Goal: Task Accomplishment & Management: Complete application form

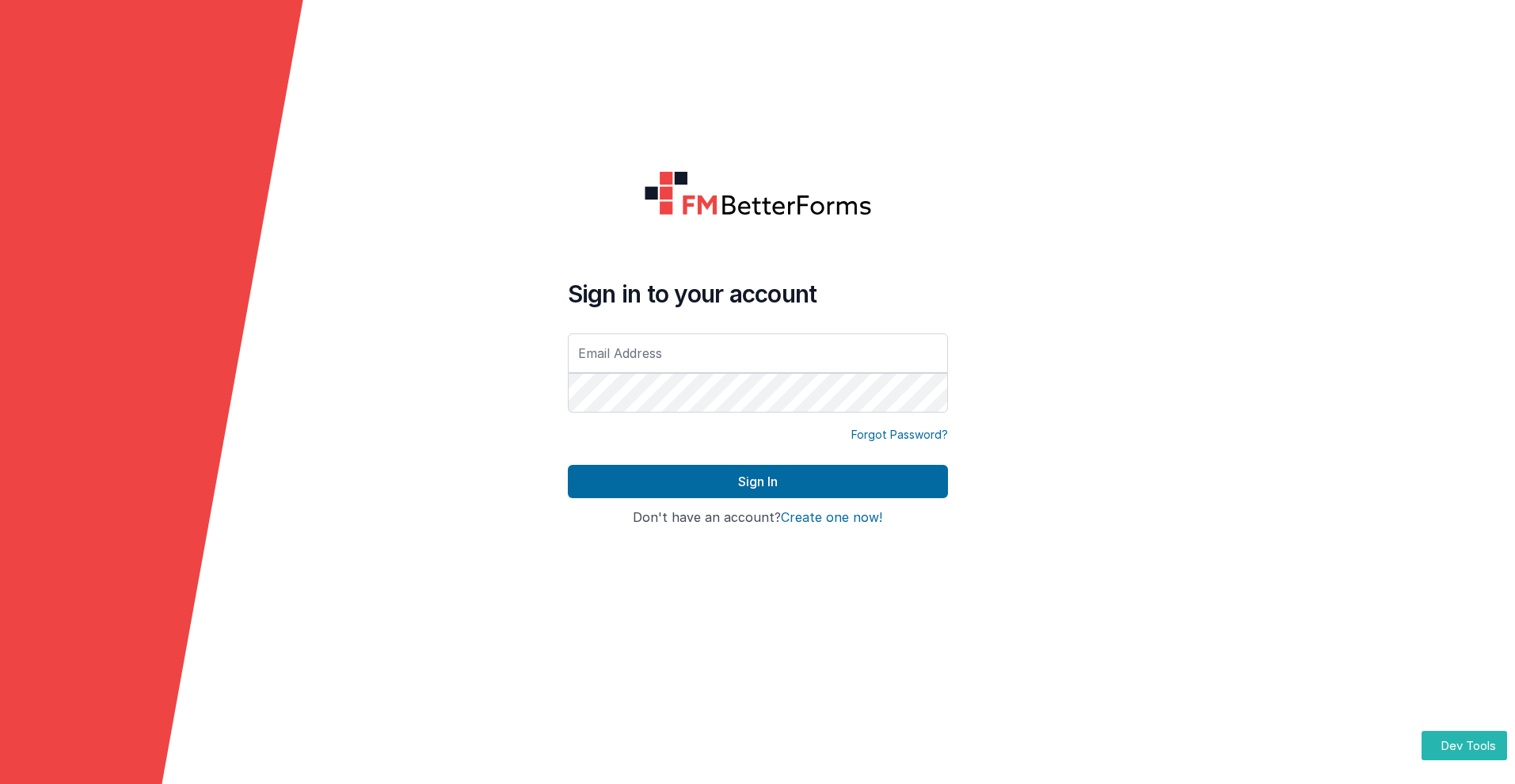
click at [758, 353] on input "text" at bounding box center [758, 354] width 380 height 40
type input "[PERSON_NAME][EMAIL_ADDRESS][DOMAIN_NAME]"
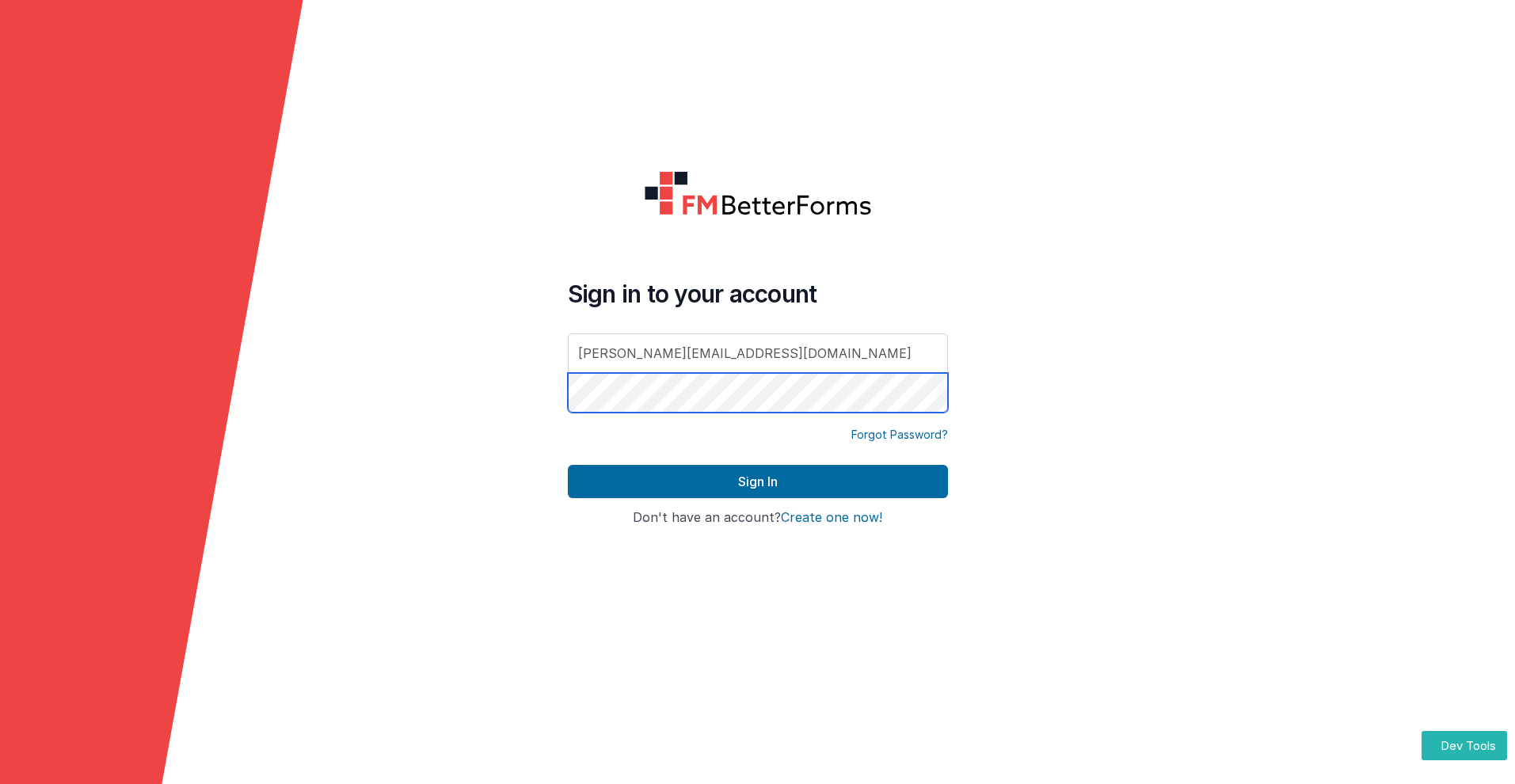
click at [568, 465] on button "Sign In" at bounding box center [758, 481] width 380 height 33
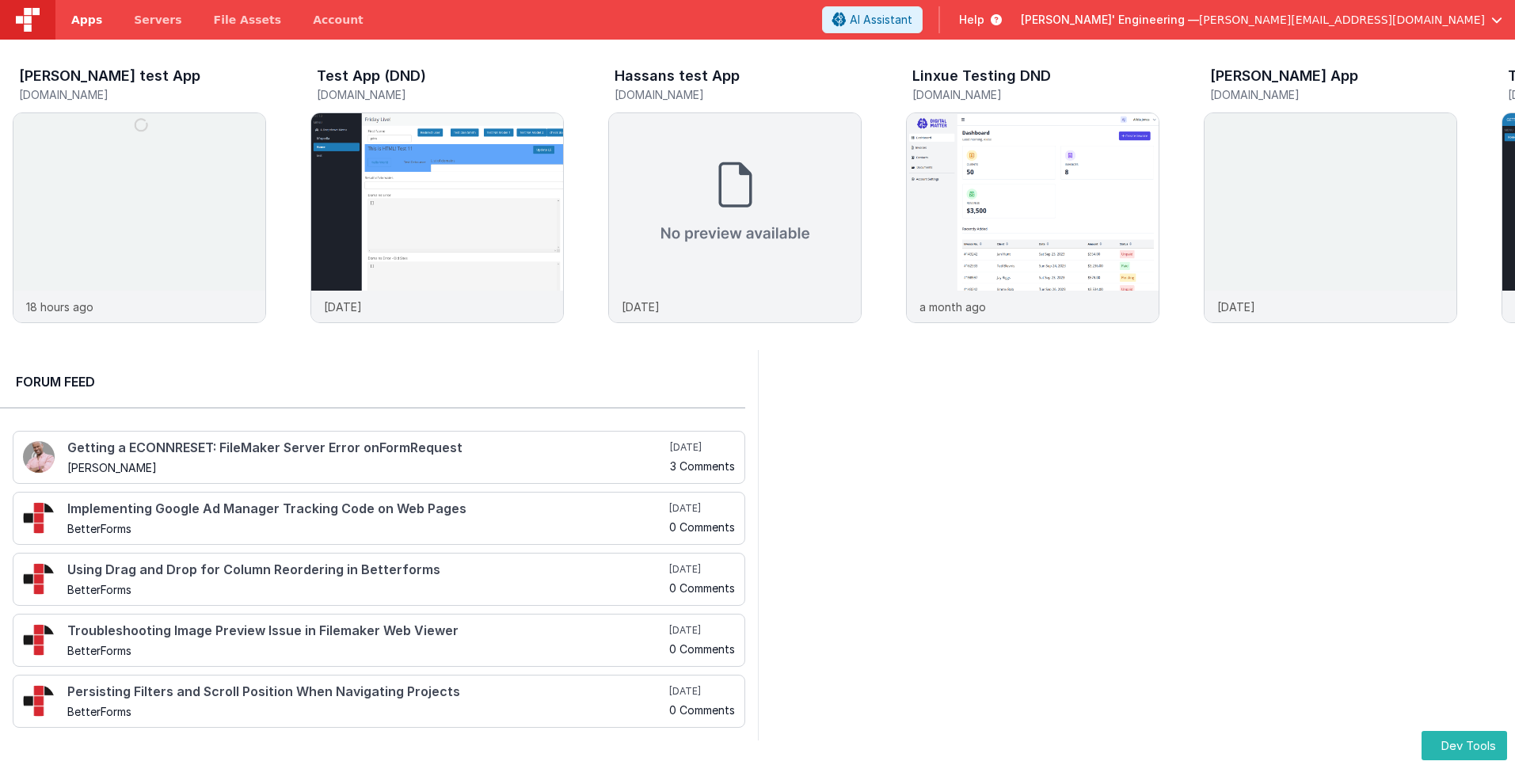
click at [86, 20] on span "Apps" at bounding box center [86, 20] width 31 height 16
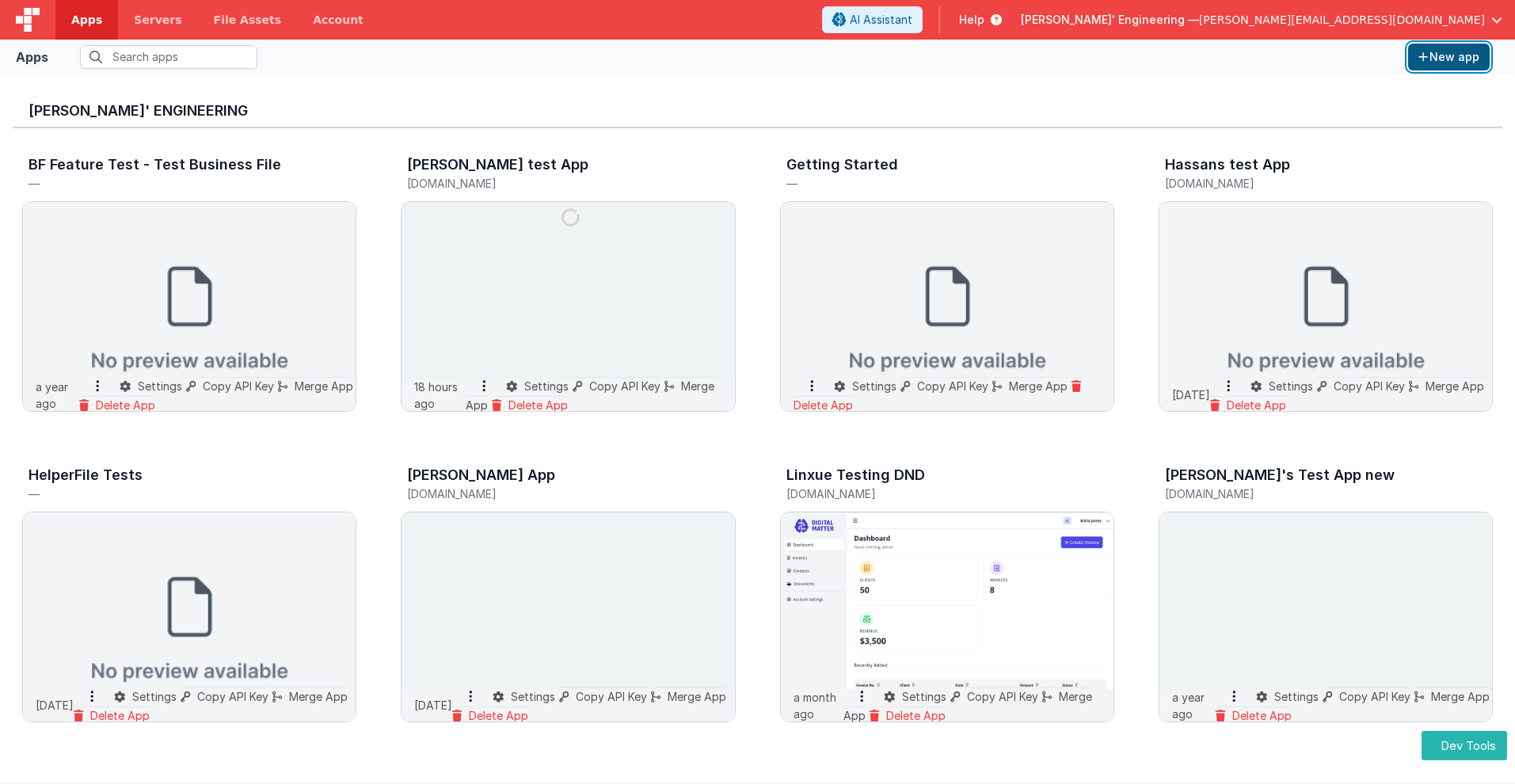
click at [1448, 57] on button "New app" at bounding box center [1449, 56] width 81 height 27
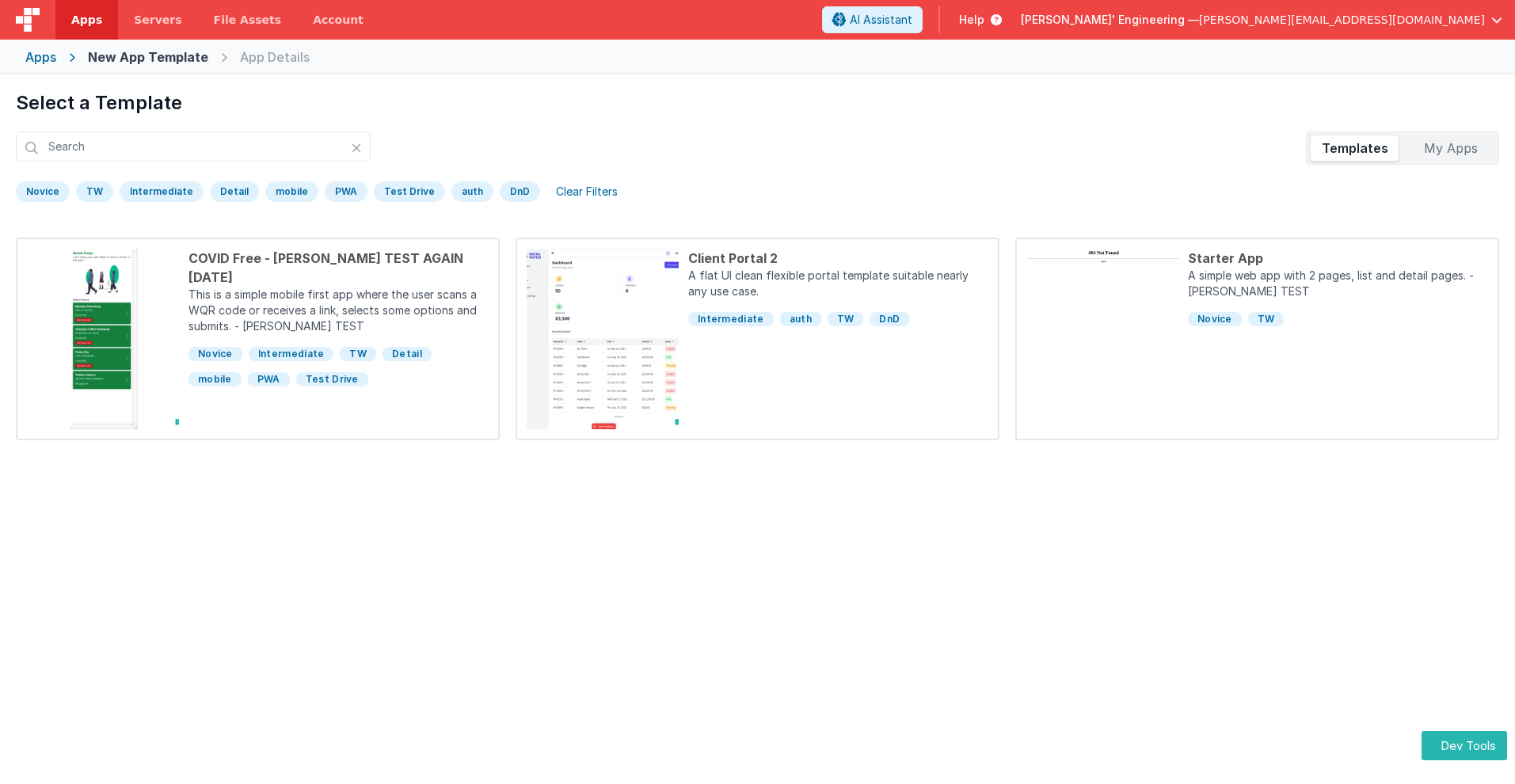
scroll to position [74, 0]
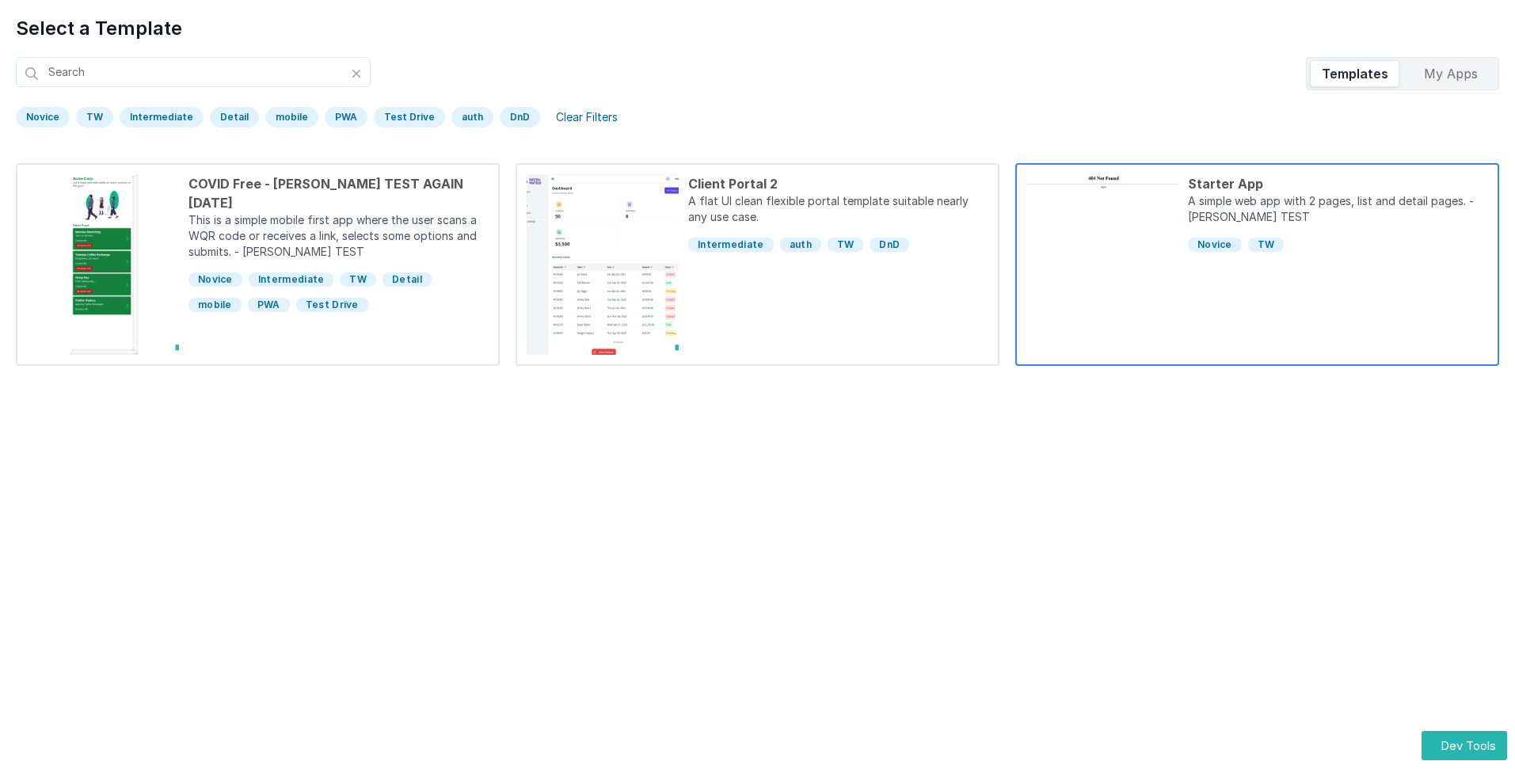
click at [1338, 183] on div "Starter App" at bounding box center [1338, 184] width 300 height 19
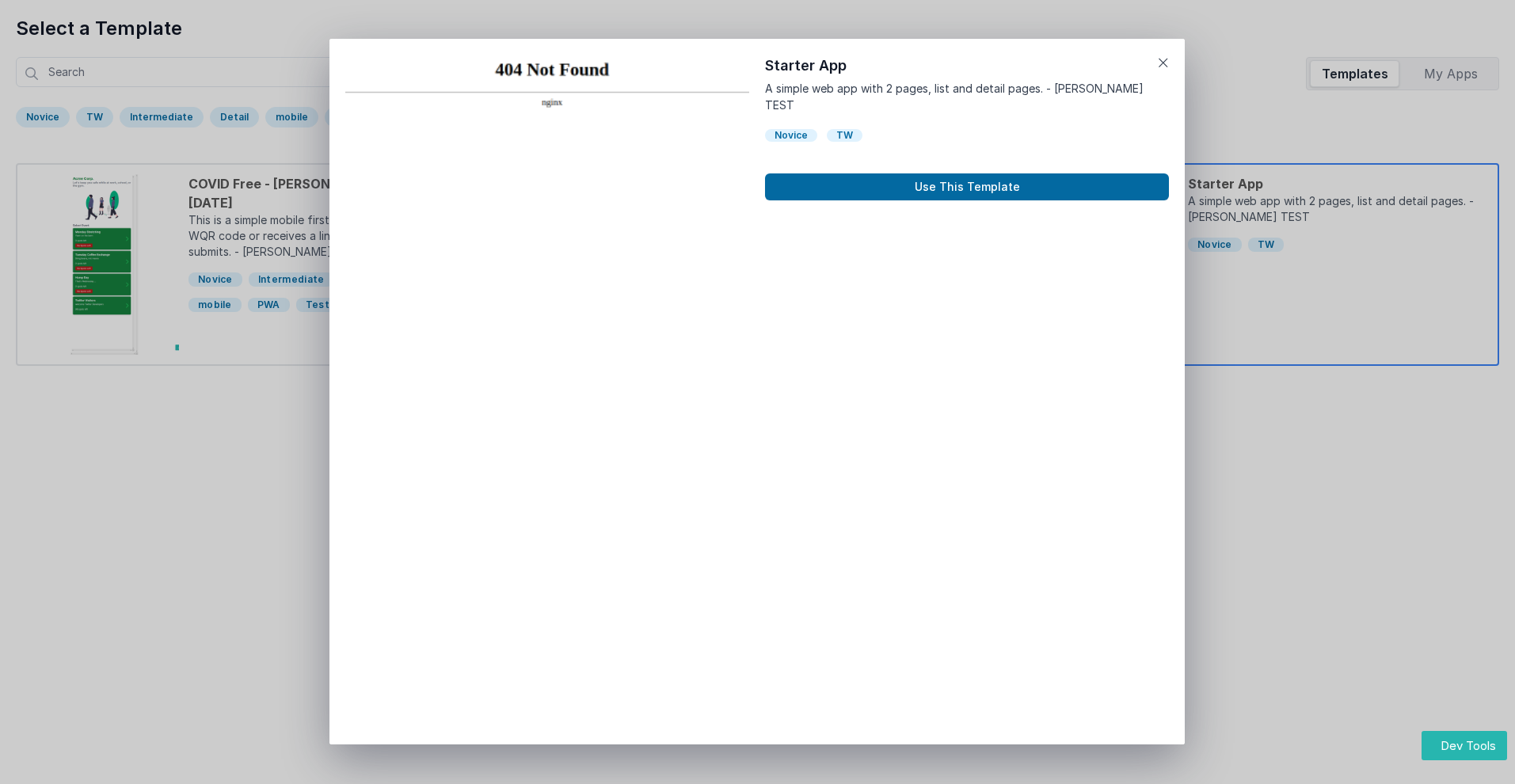
scroll to position [13, 0]
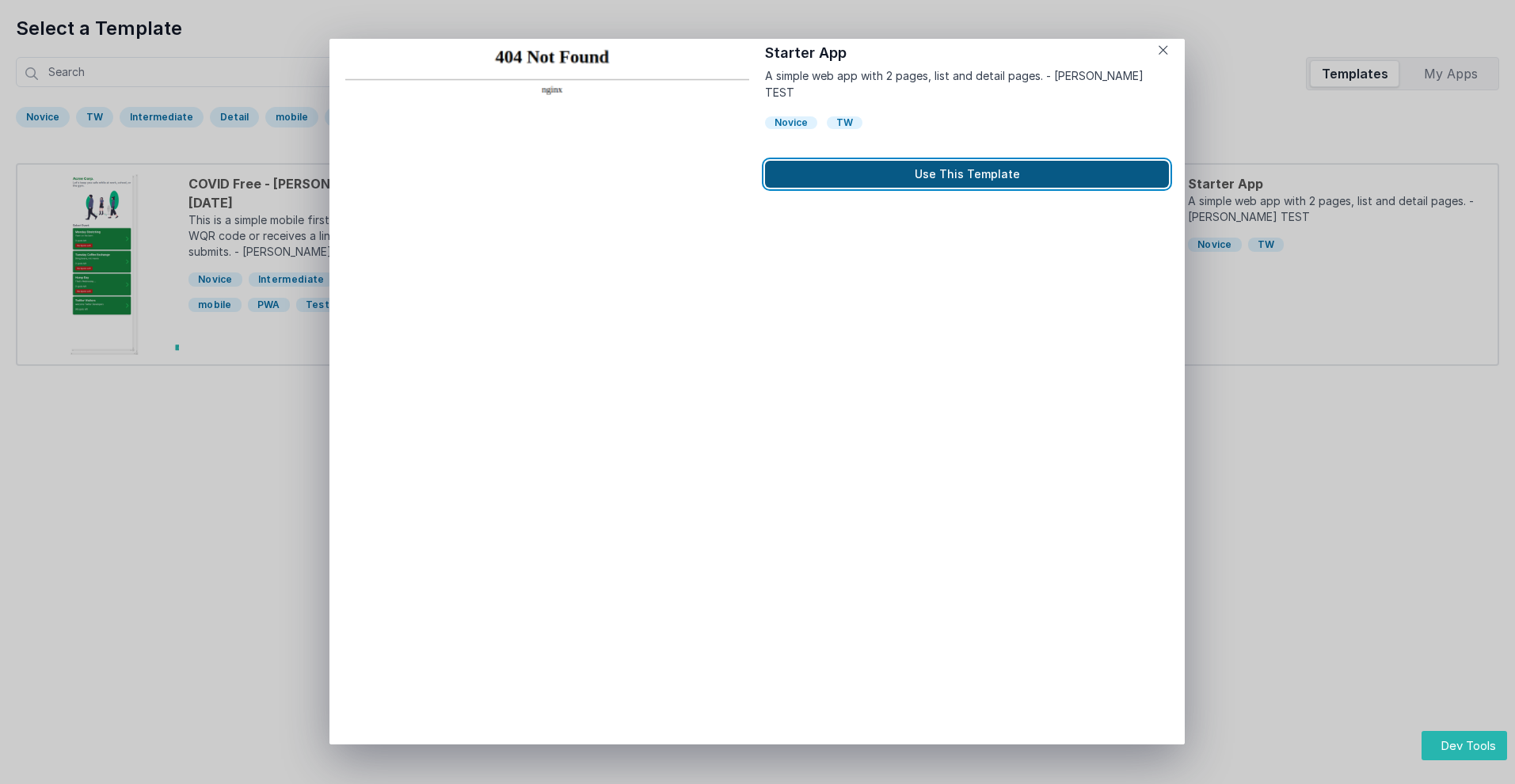
click at [967, 161] on button "Use This Template" at bounding box center [967, 174] width 404 height 27
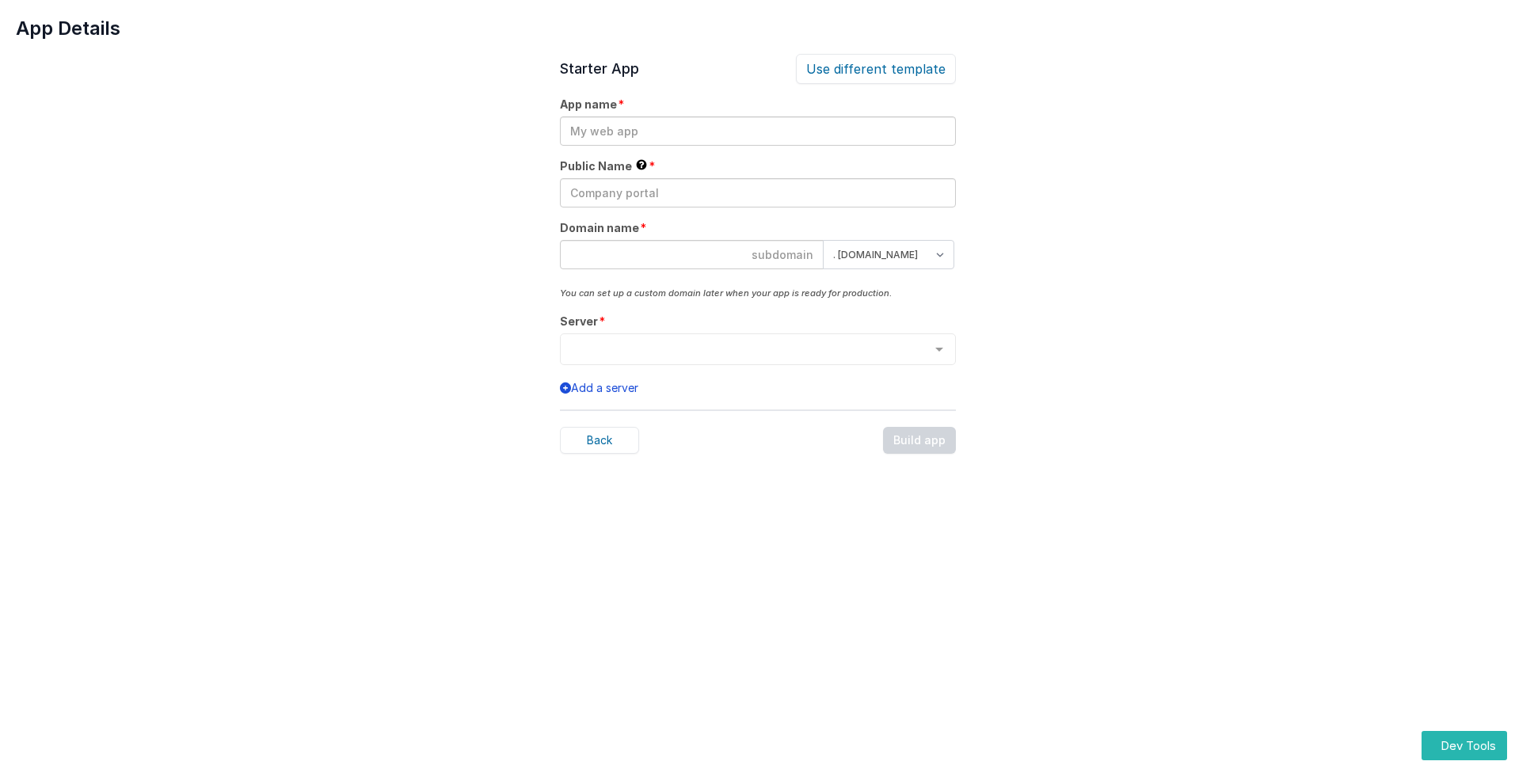
scroll to position [0, 0]
click at [758, 131] on input "text" at bounding box center [758, 131] width 396 height 29
type input "testapp131"
click at [758, 193] on input "text" at bounding box center [758, 193] width 396 height 29
type input "Test"
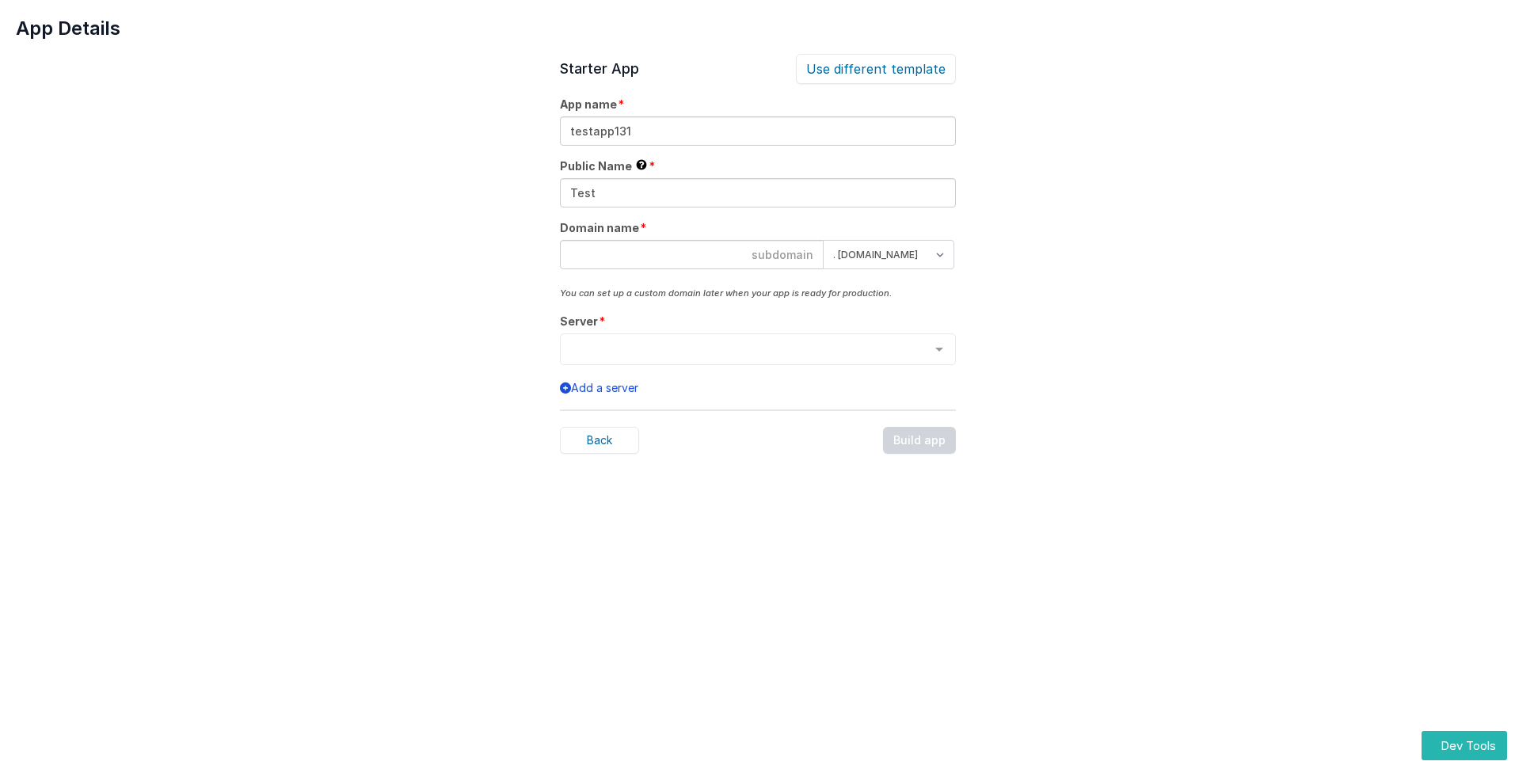
click at [692, 254] on input at bounding box center [692, 255] width 264 height 29
type input "testapp131"
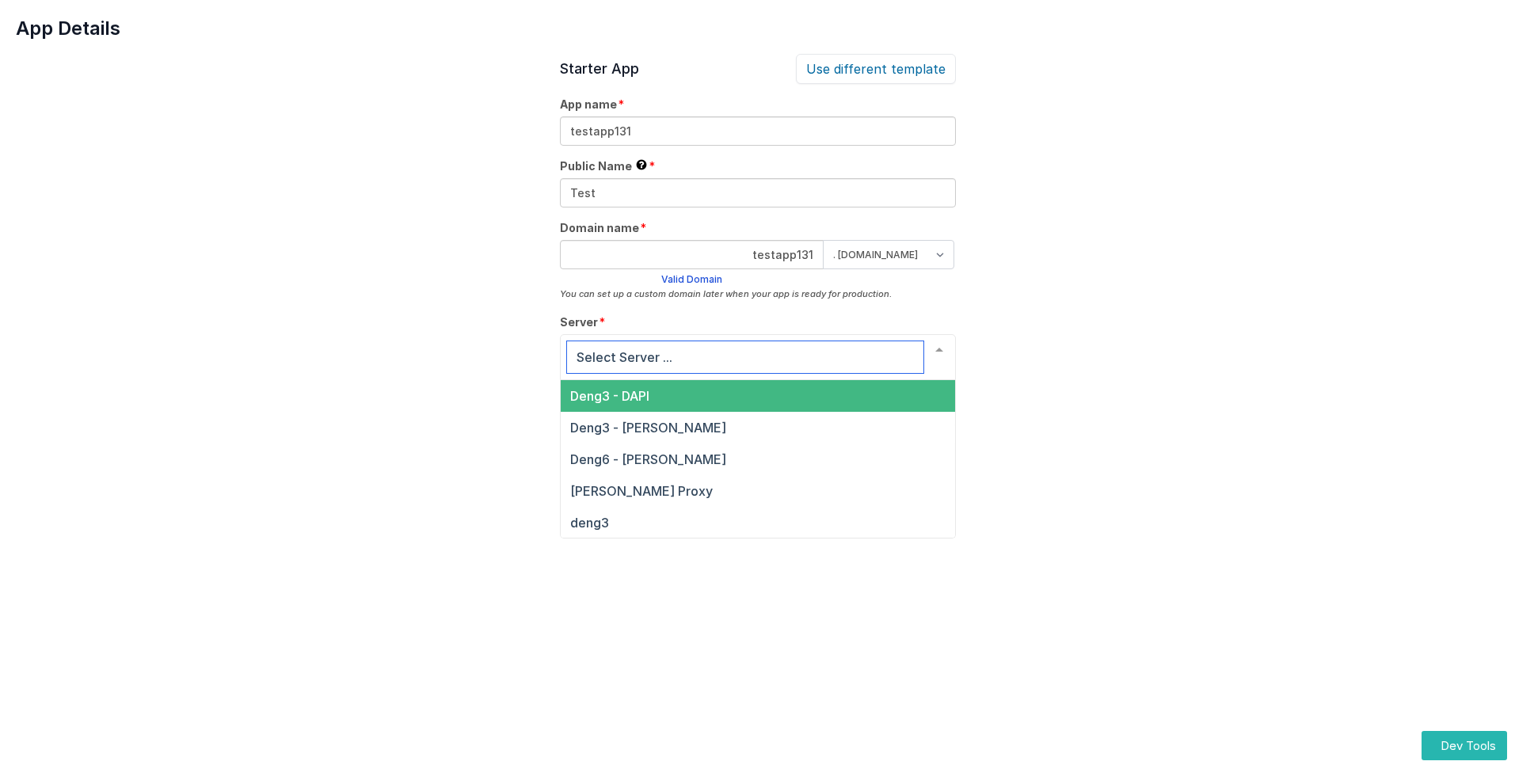
scroll to position [54, 0]
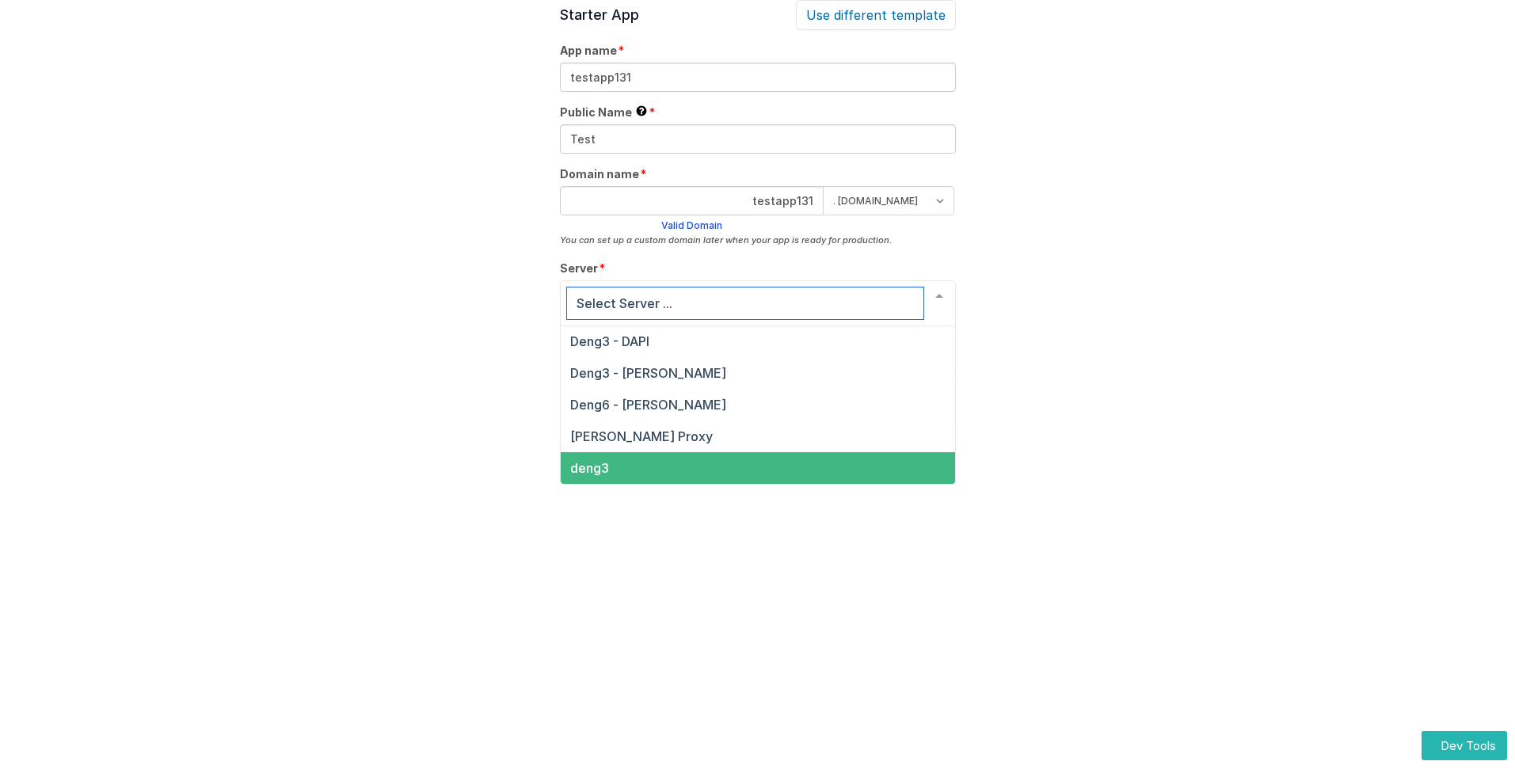
click at [589, 468] on span "deng3" at bounding box center [589, 468] width 39 height 16
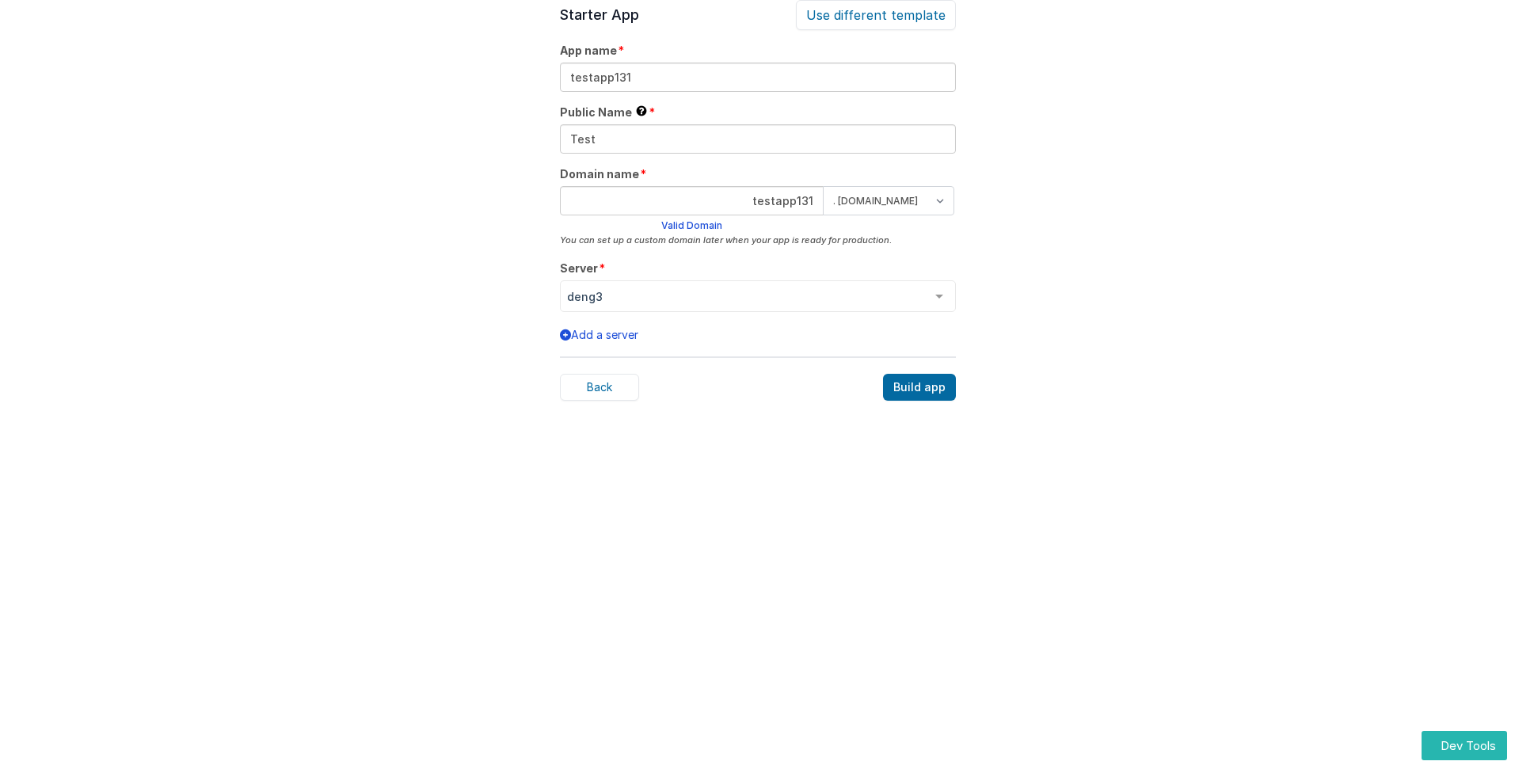
scroll to position [49, 0]
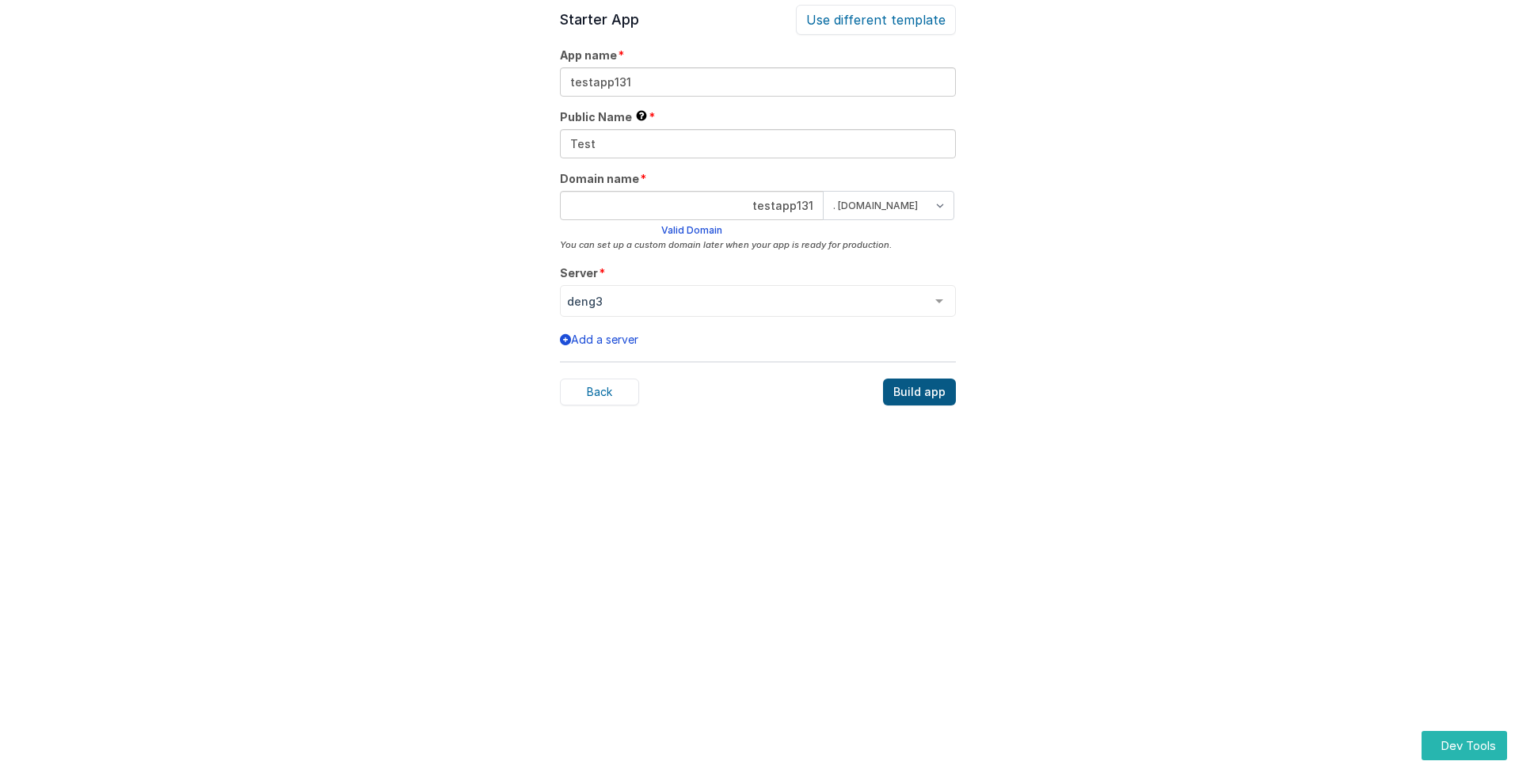
click at [920, 392] on div "Build app" at bounding box center [919, 392] width 73 height 27
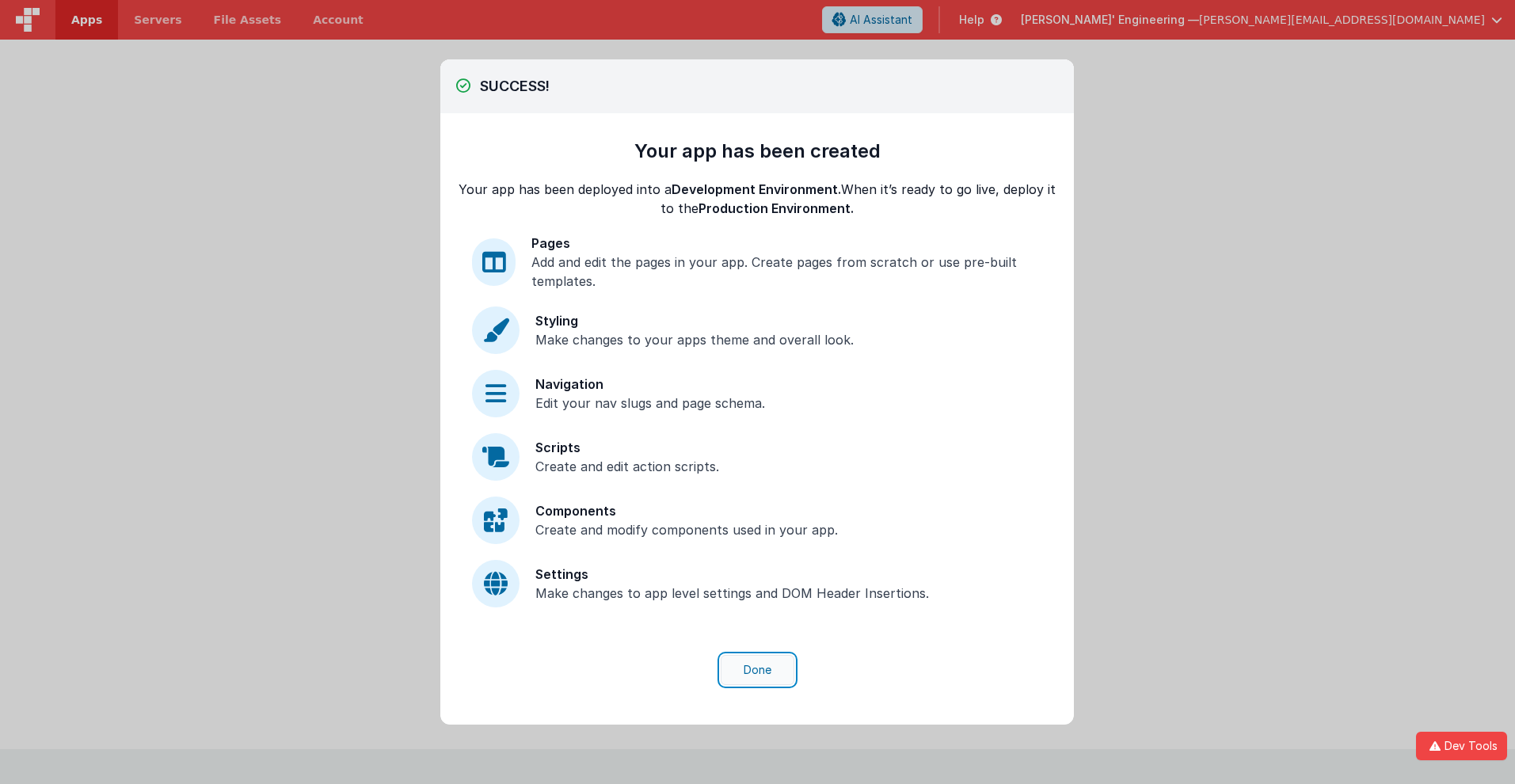
click at [758, 670] on button "Done" at bounding box center [757, 669] width 74 height 30
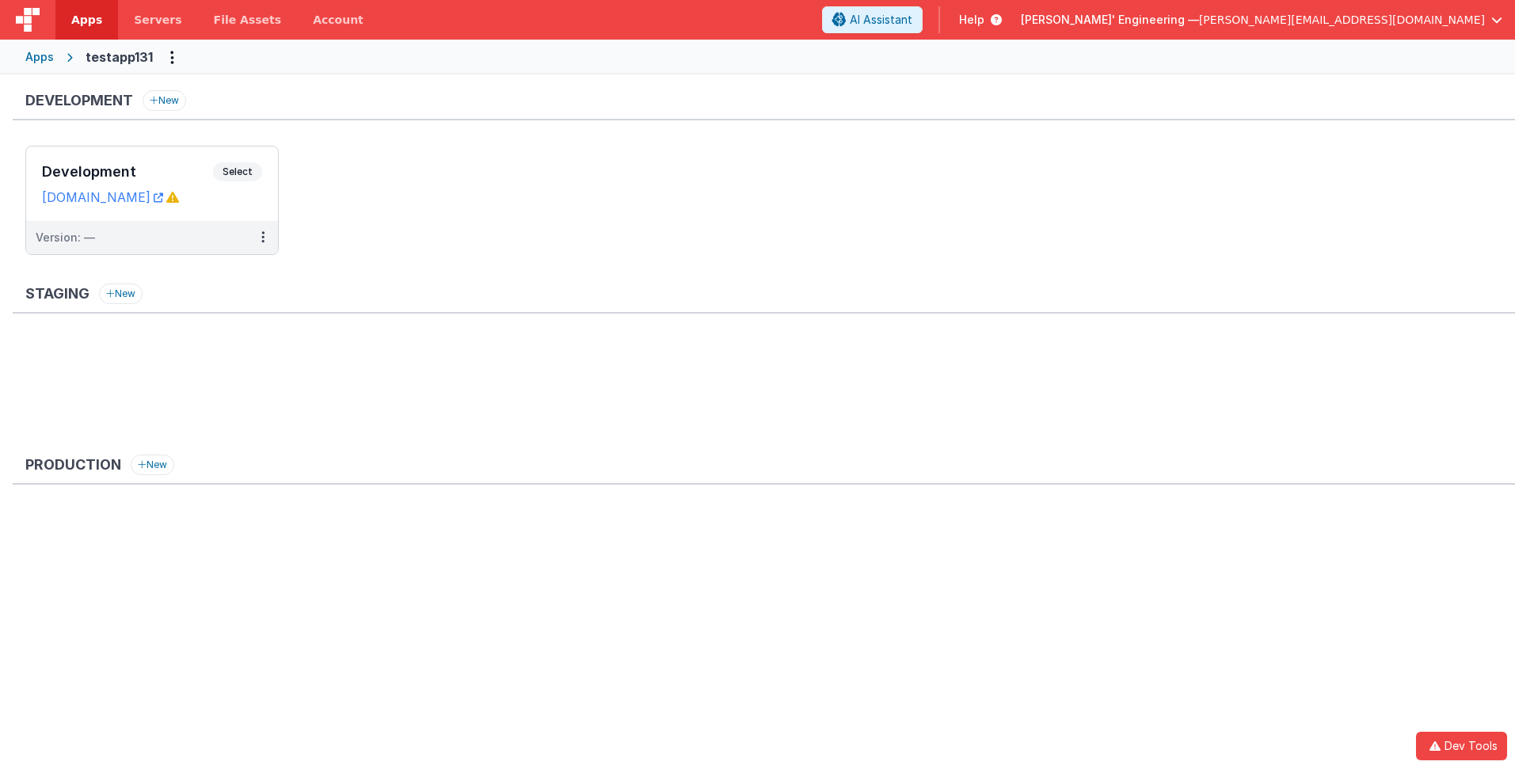
click at [86, 20] on span "Apps" at bounding box center [86, 20] width 31 height 16
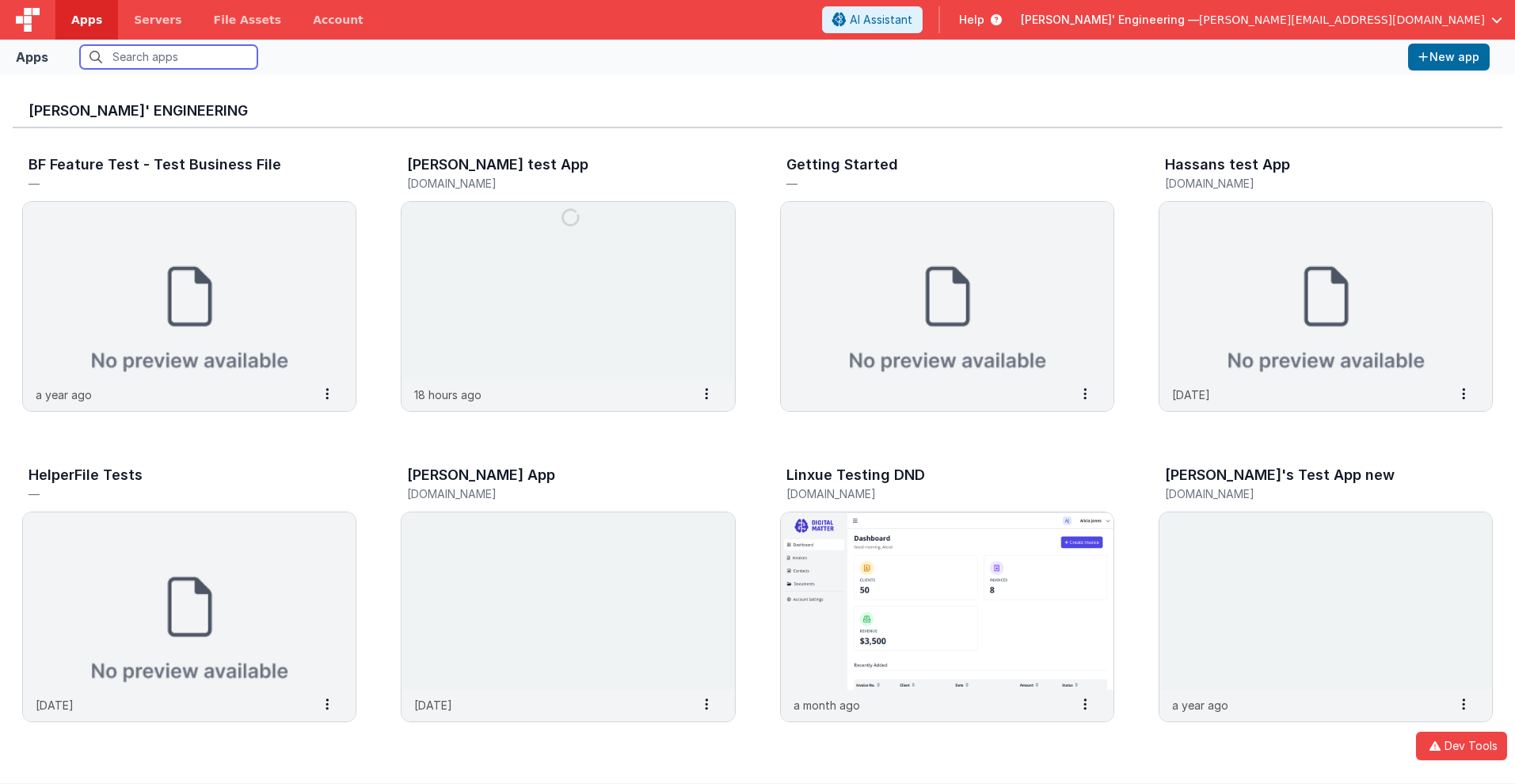
click at [169, 57] on input "text" at bounding box center [169, 56] width 177 height 23
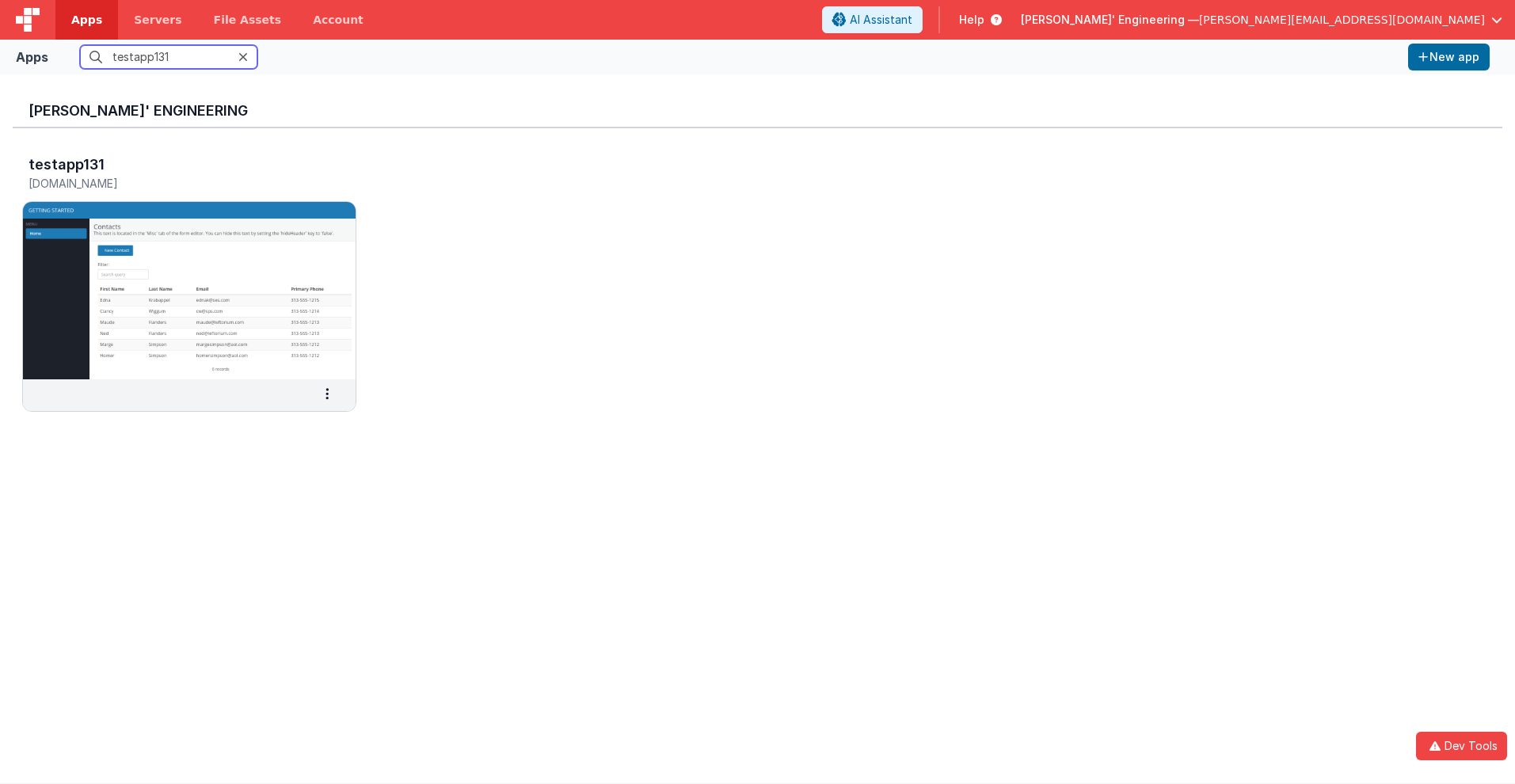
scroll to position [13, 0]
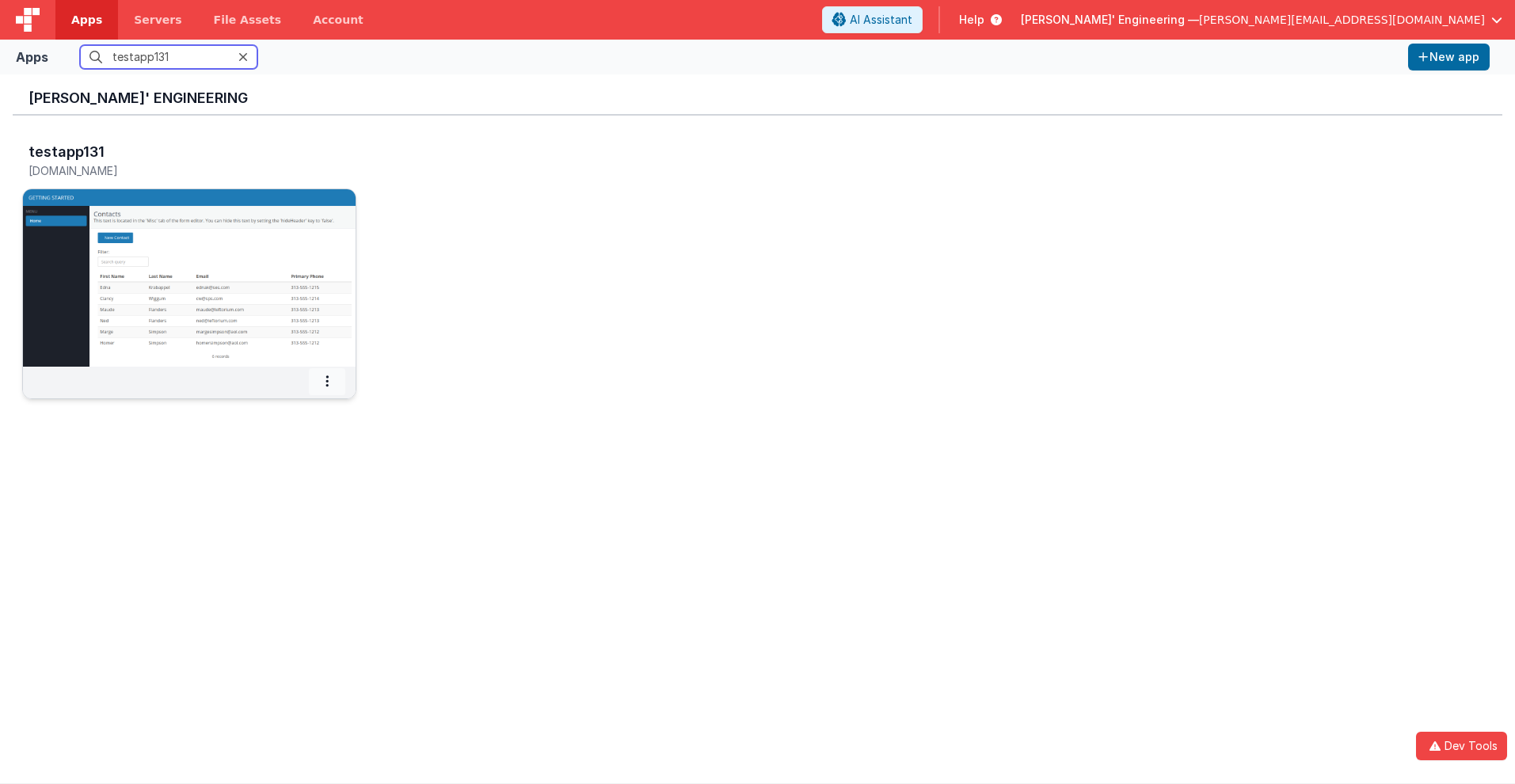
type input "testapp131"
click at [327, 381] on icon at bounding box center [327, 381] width 3 height 1
click at [285, 409] on span "Settings" at bounding box center [286, 409] width 44 height 14
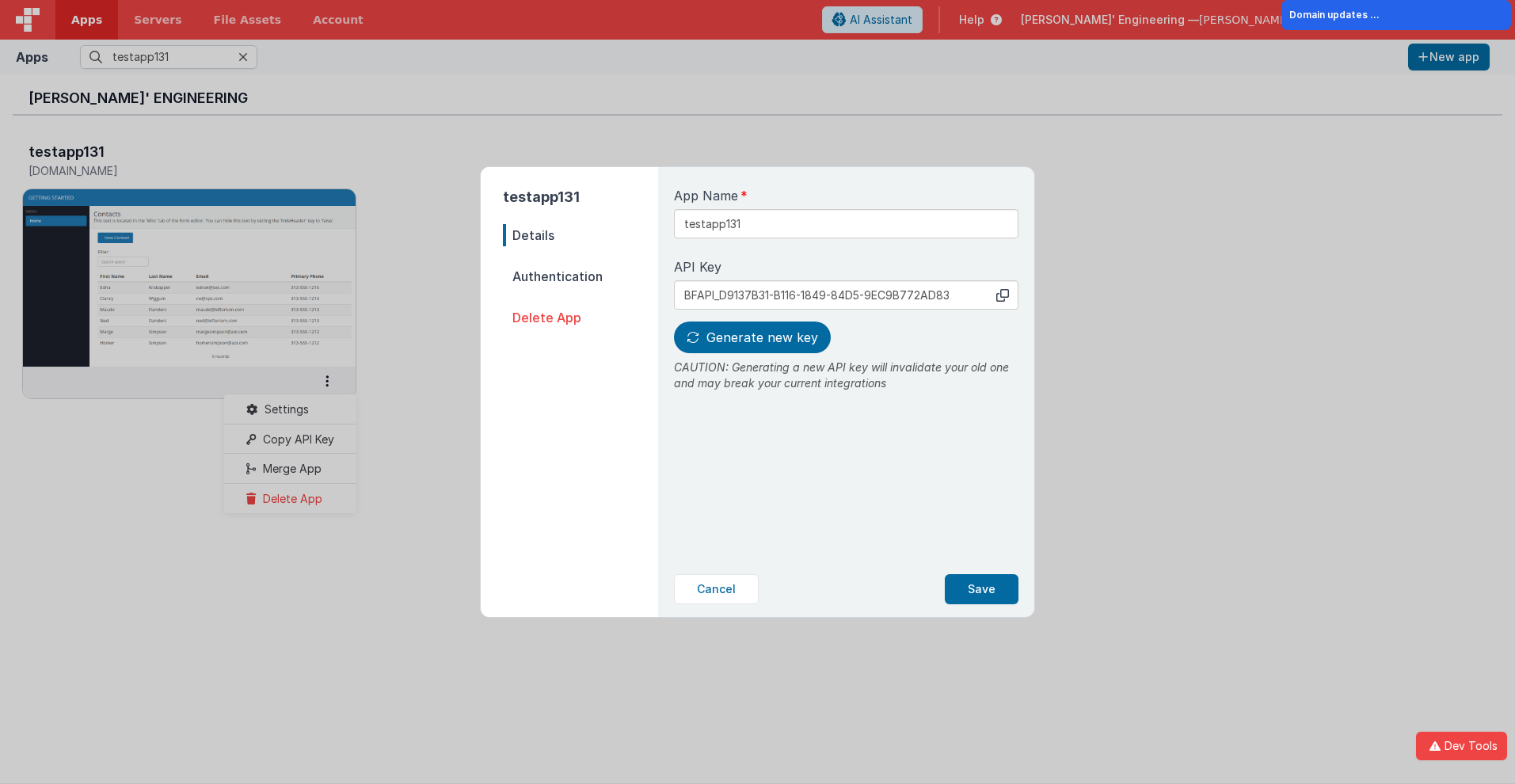
click at [580, 235] on span "Details" at bounding box center [581, 235] width 156 height 22
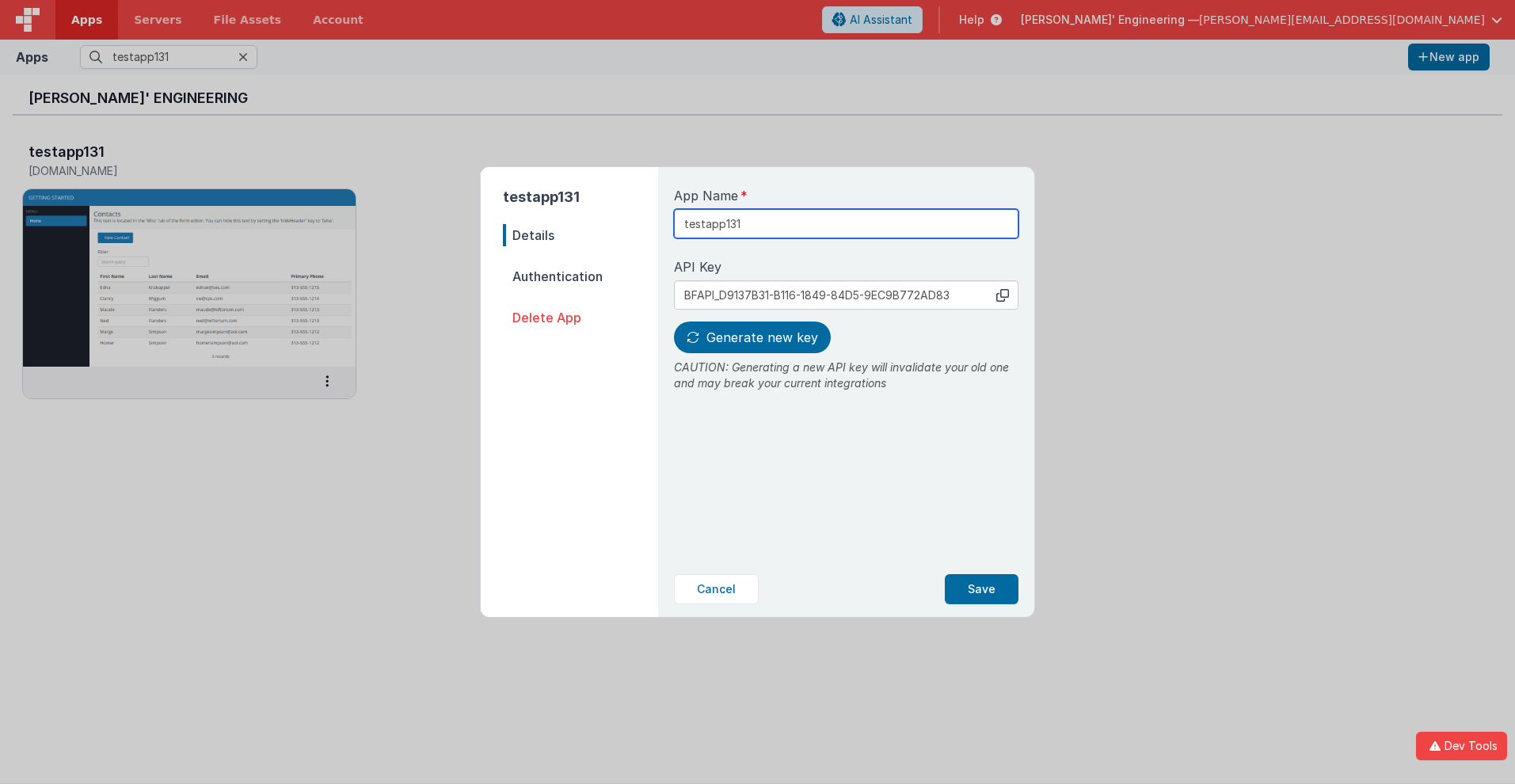
click at [793, 218] on input "testapp131" at bounding box center [846, 224] width 344 height 29
click at [1003, 295] on icon at bounding box center [1002, 295] width 13 height 13
click at [750, 337] on span "Generate new key" at bounding box center [762, 337] width 112 height 16
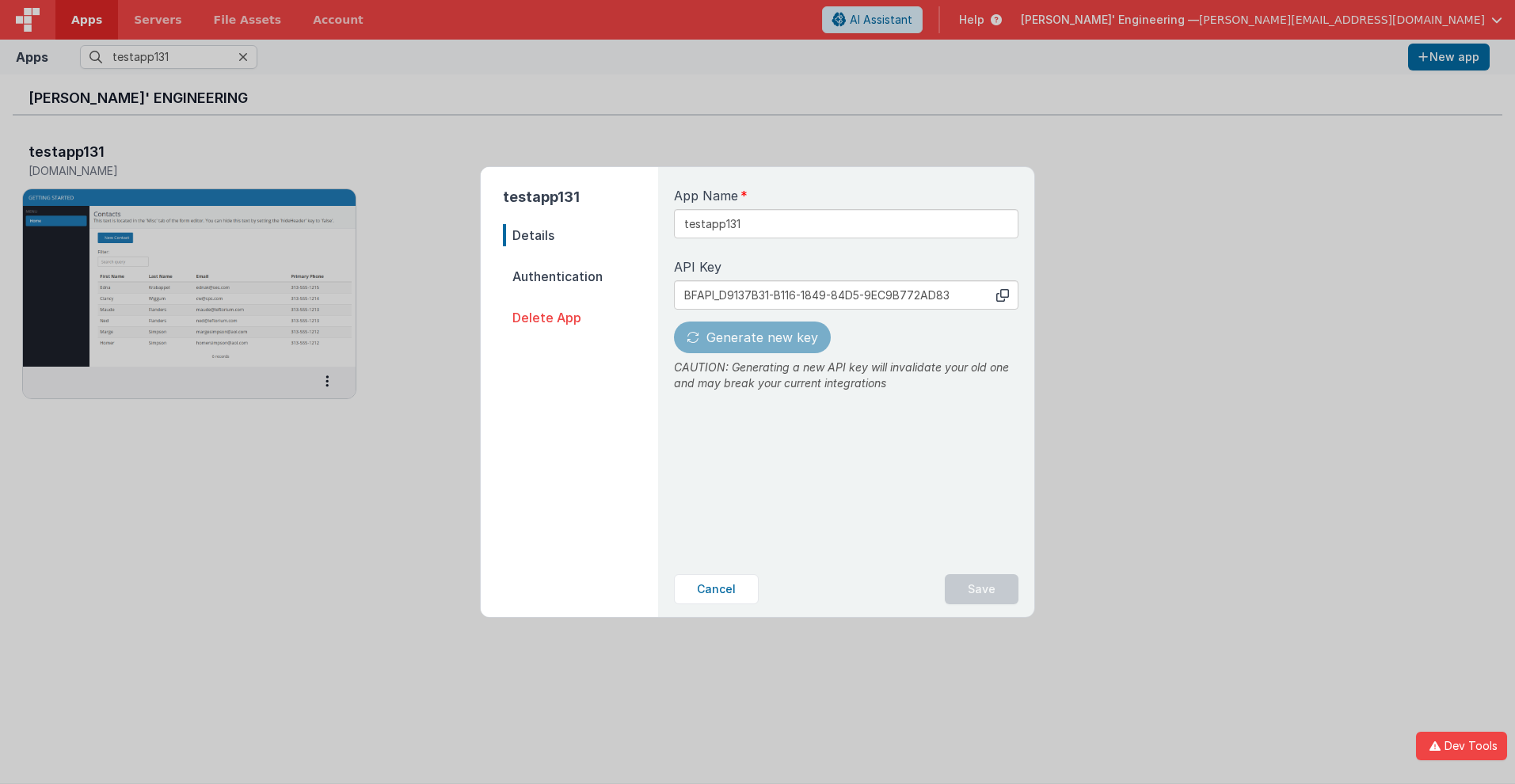
type input "BFAPI_067A5A5B-A4C7-594E-8494-995E80065A82"
click at [982, 589] on button "Save" at bounding box center [981, 589] width 74 height 30
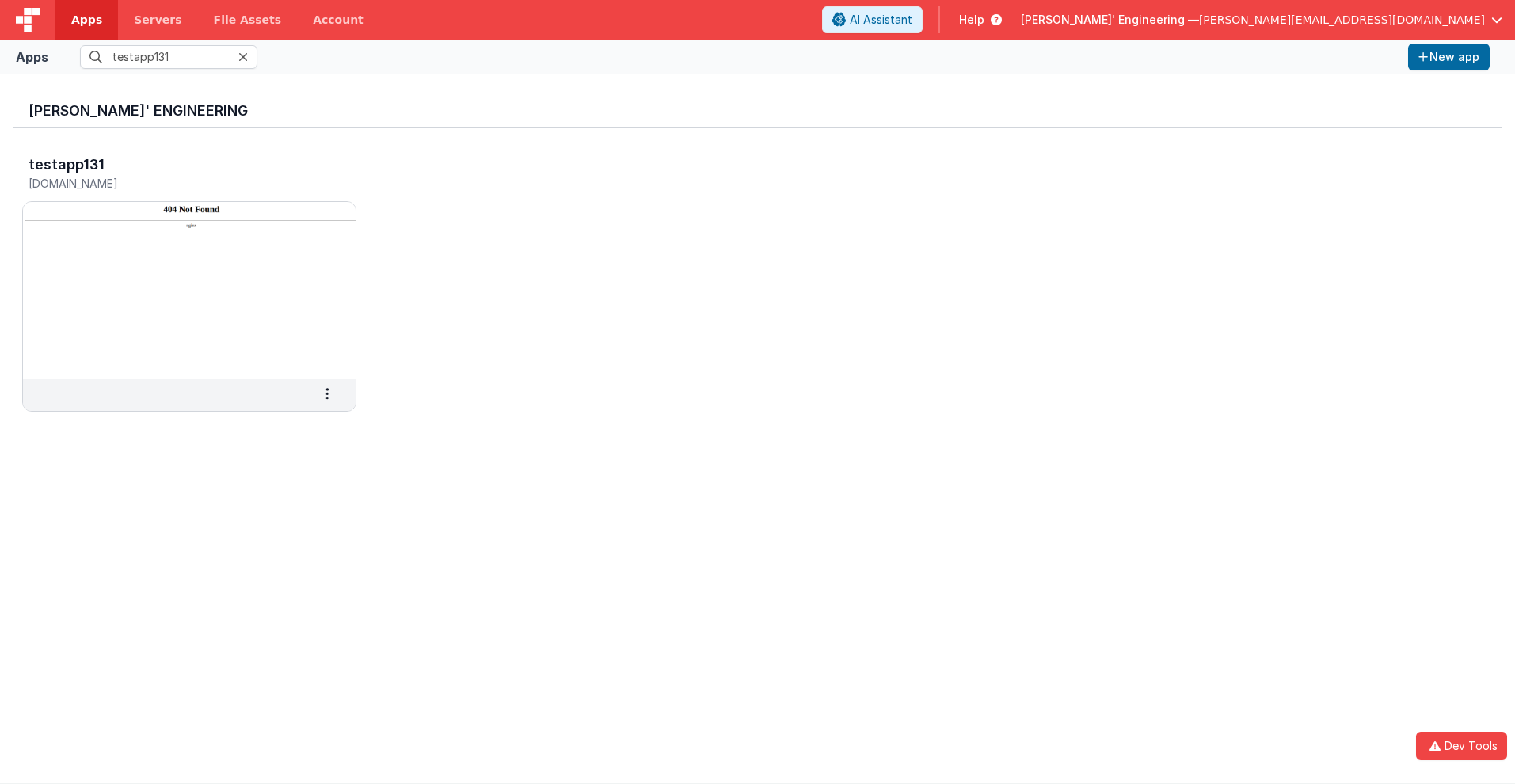
scroll to position [0, 0]
click at [65, 164] on h3 "testapp131" at bounding box center [67, 164] width 76 height 16
click at [86, 20] on span "Apps" at bounding box center [86, 20] width 31 height 16
click at [169, 57] on input "text" at bounding box center [169, 56] width 177 height 23
type input "testapp131"
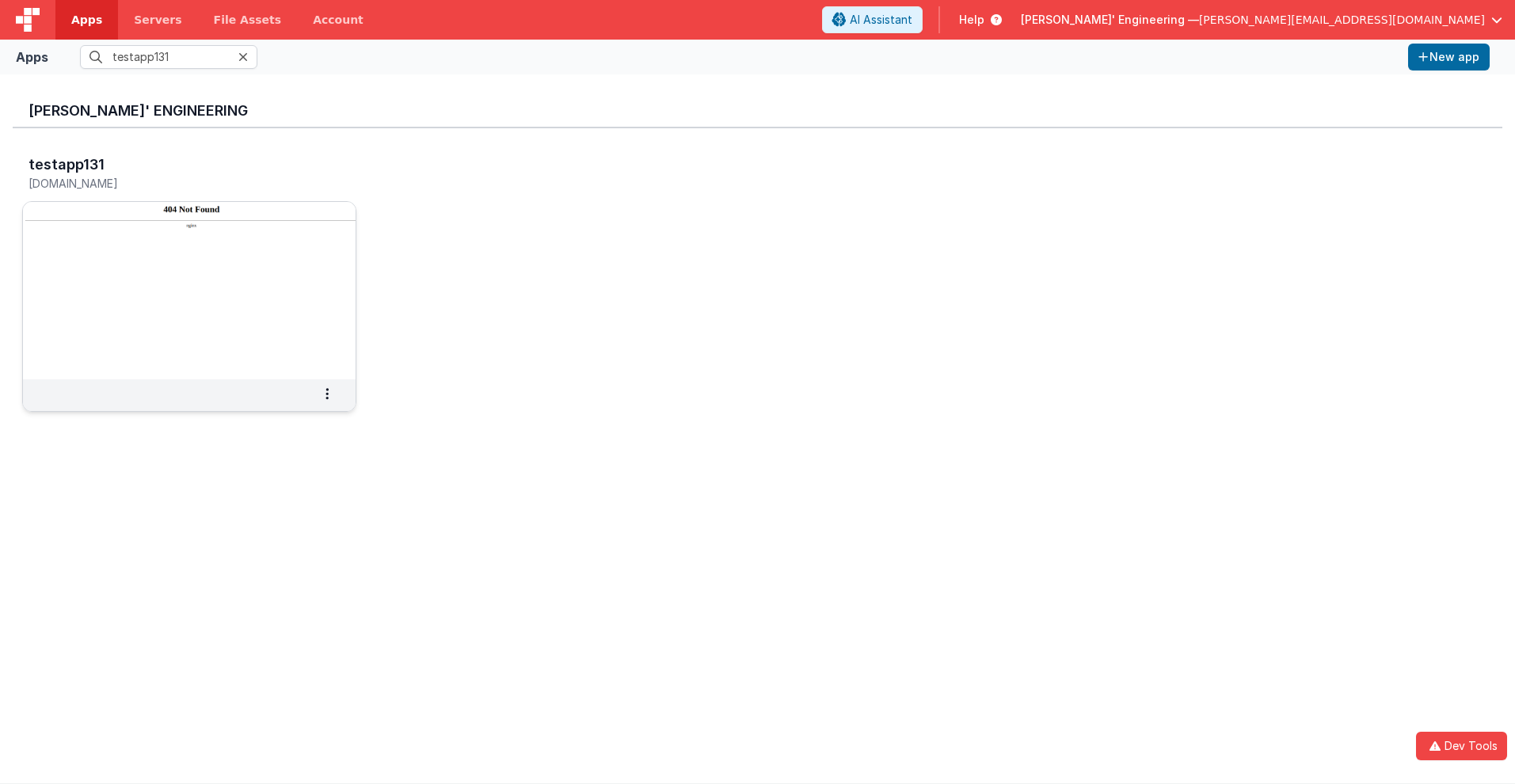
click at [147, 216] on img at bounding box center [189, 290] width 333 height 177
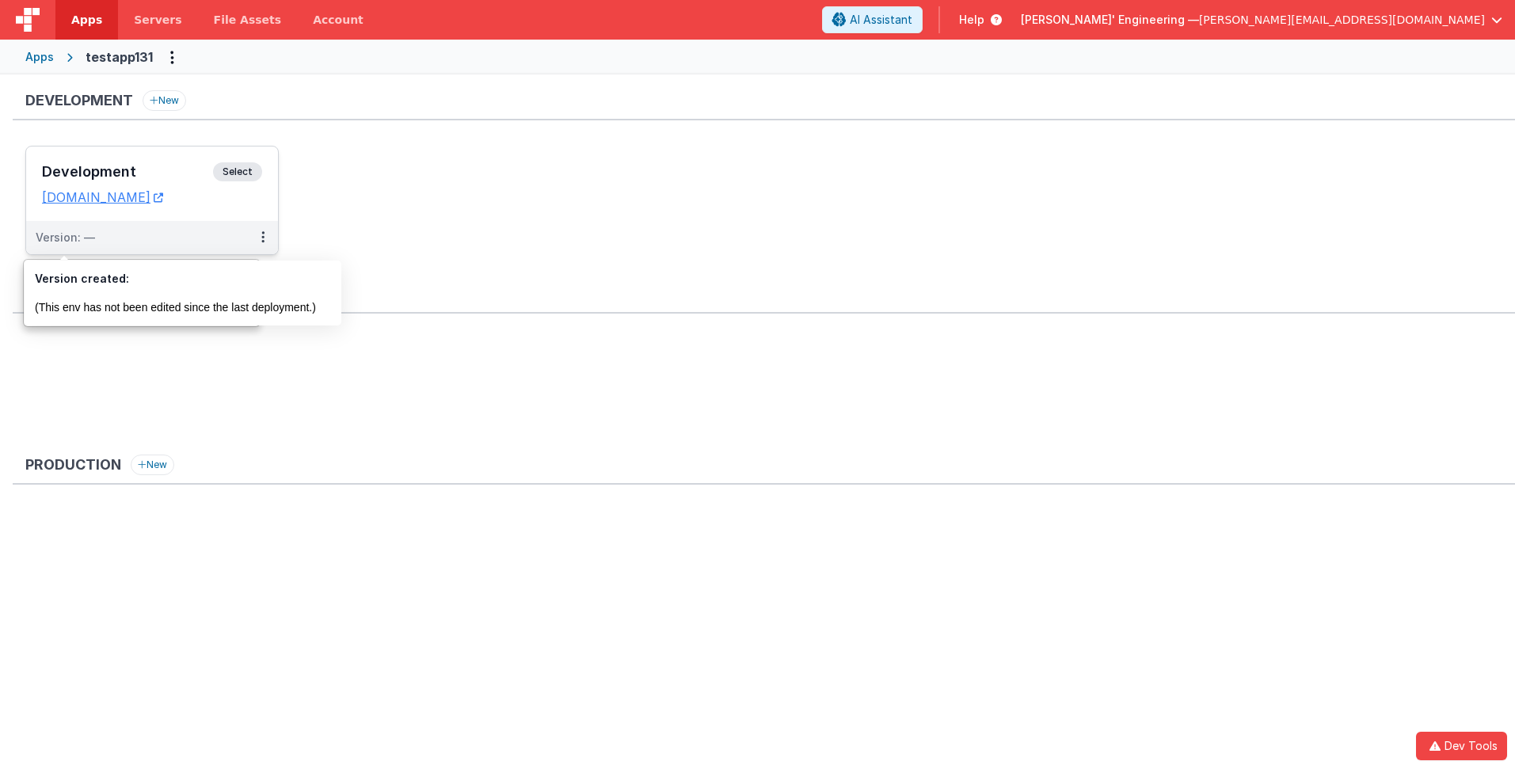
click at [64, 238] on div "Version: —" at bounding box center [65, 238] width 60 height 16
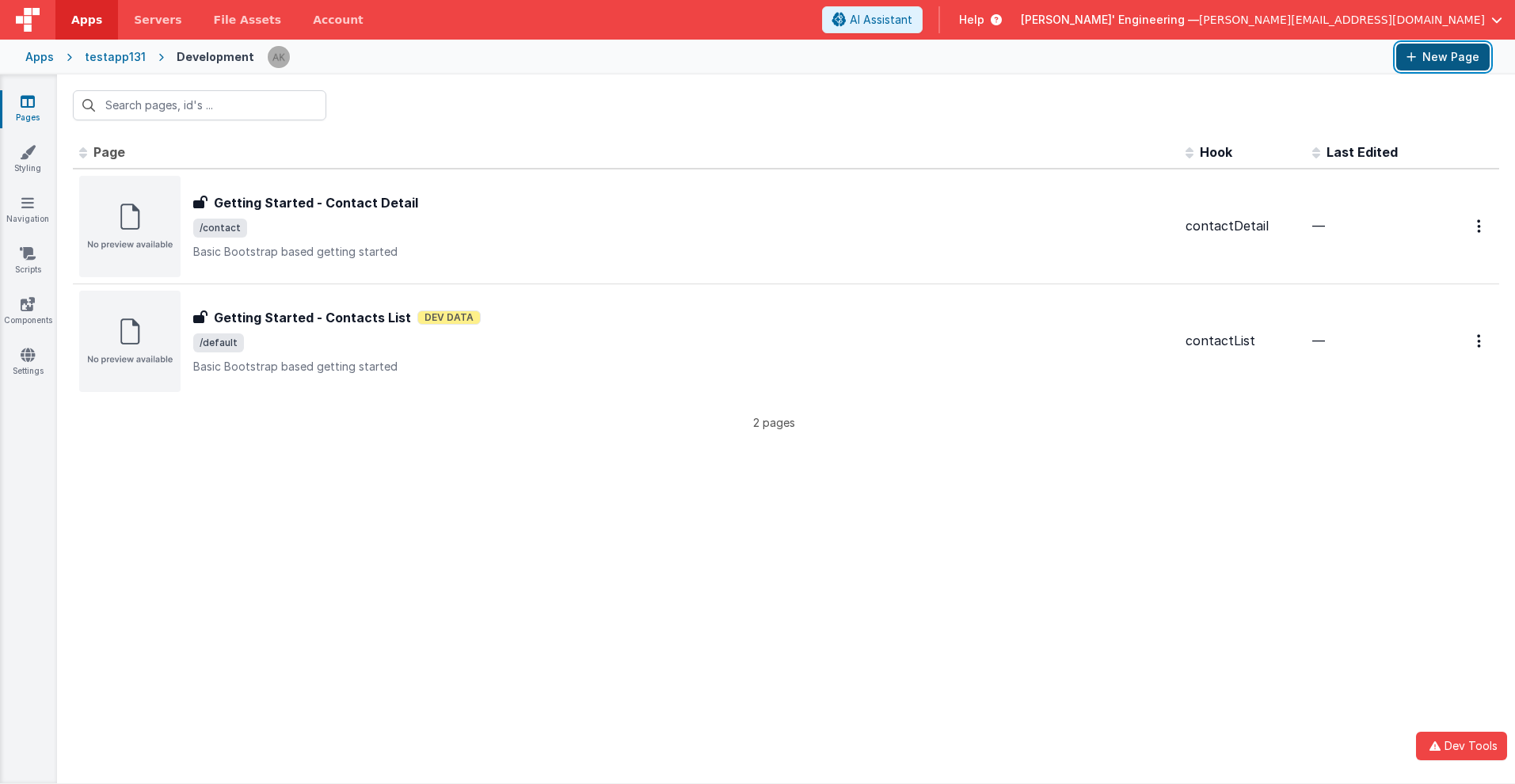
click at [1443, 57] on button "New Page" at bounding box center [1443, 56] width 93 height 27
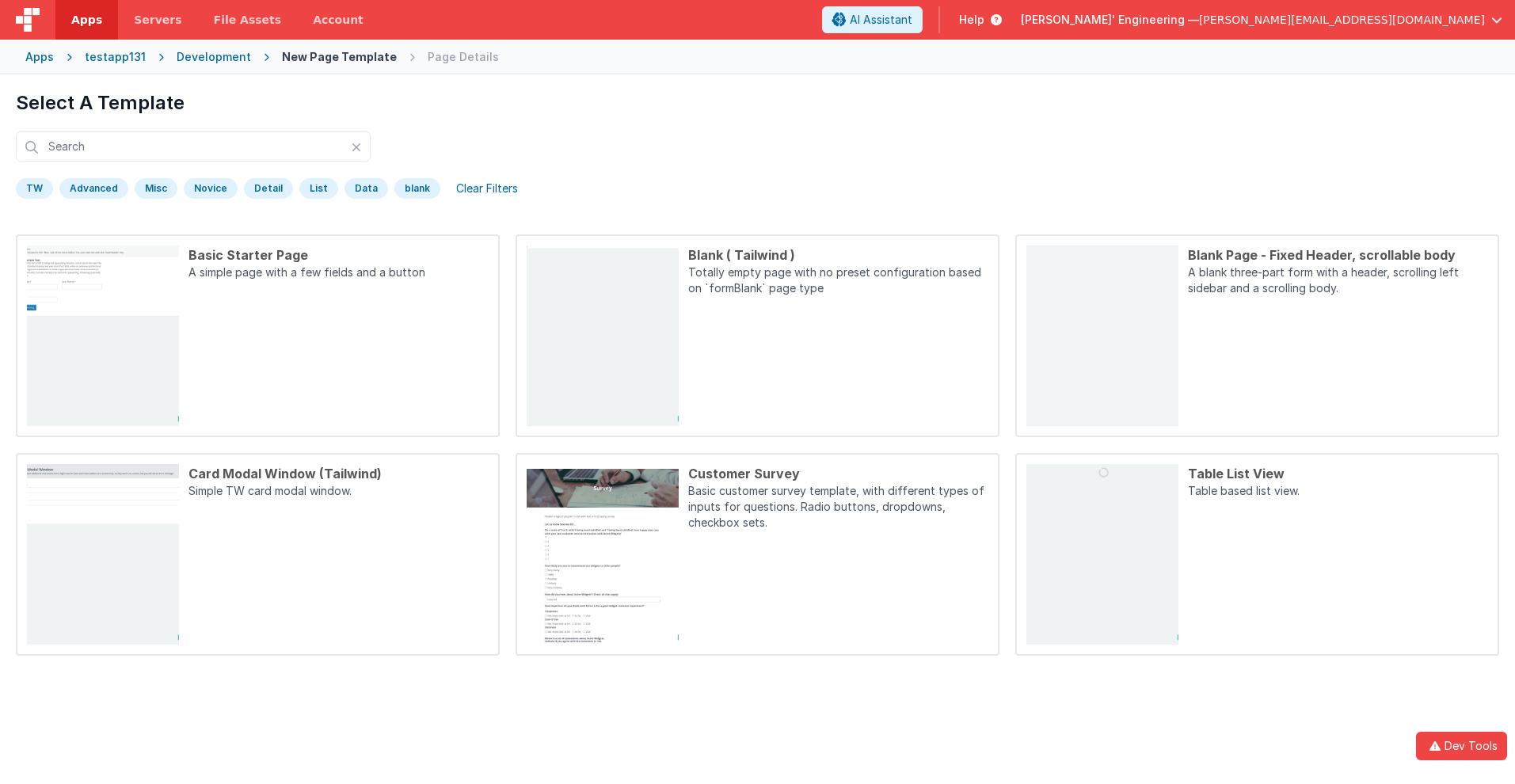
scroll to position [74, 0]
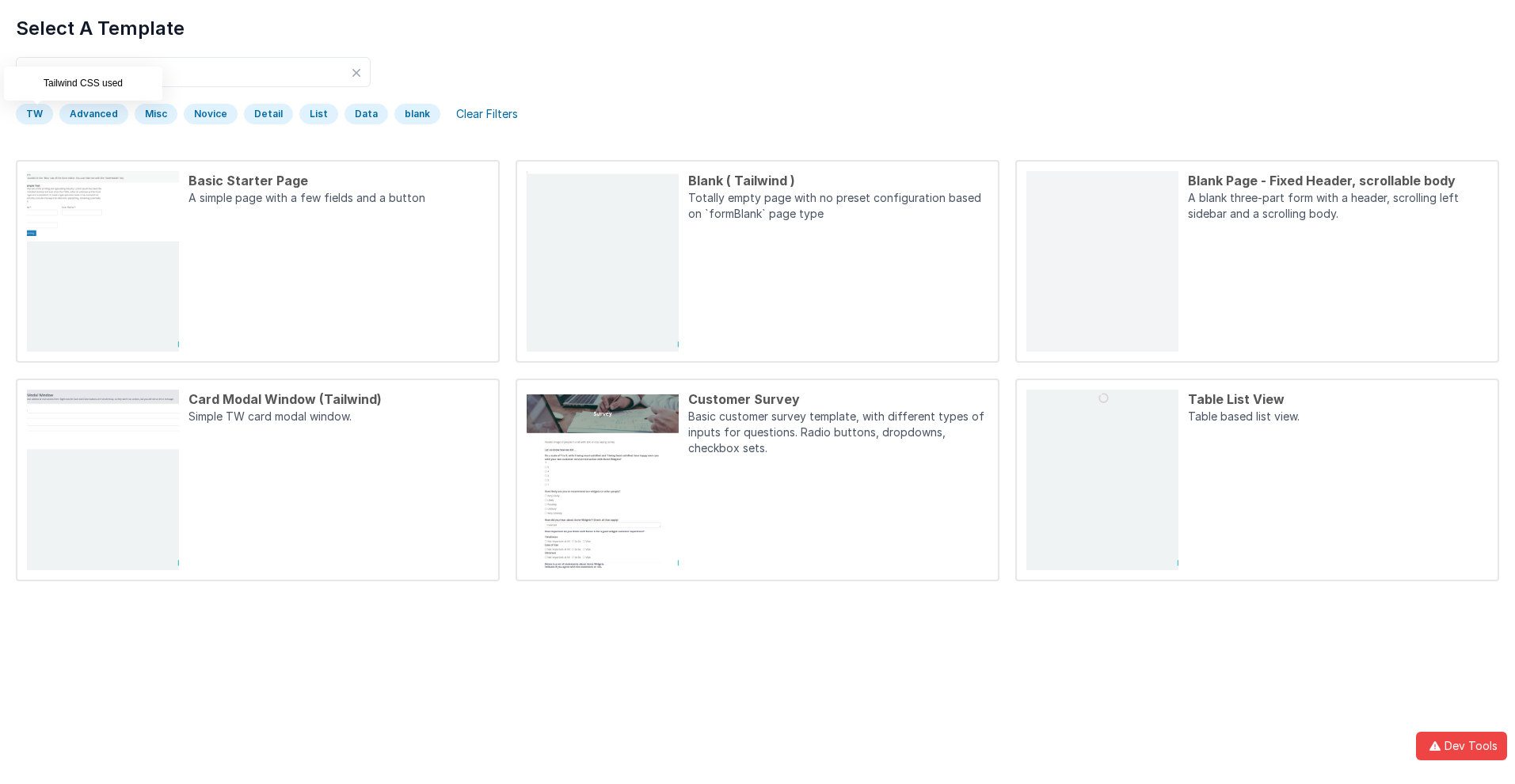
click at [34, 114] on div "TW" at bounding box center [34, 114] width 37 height 21
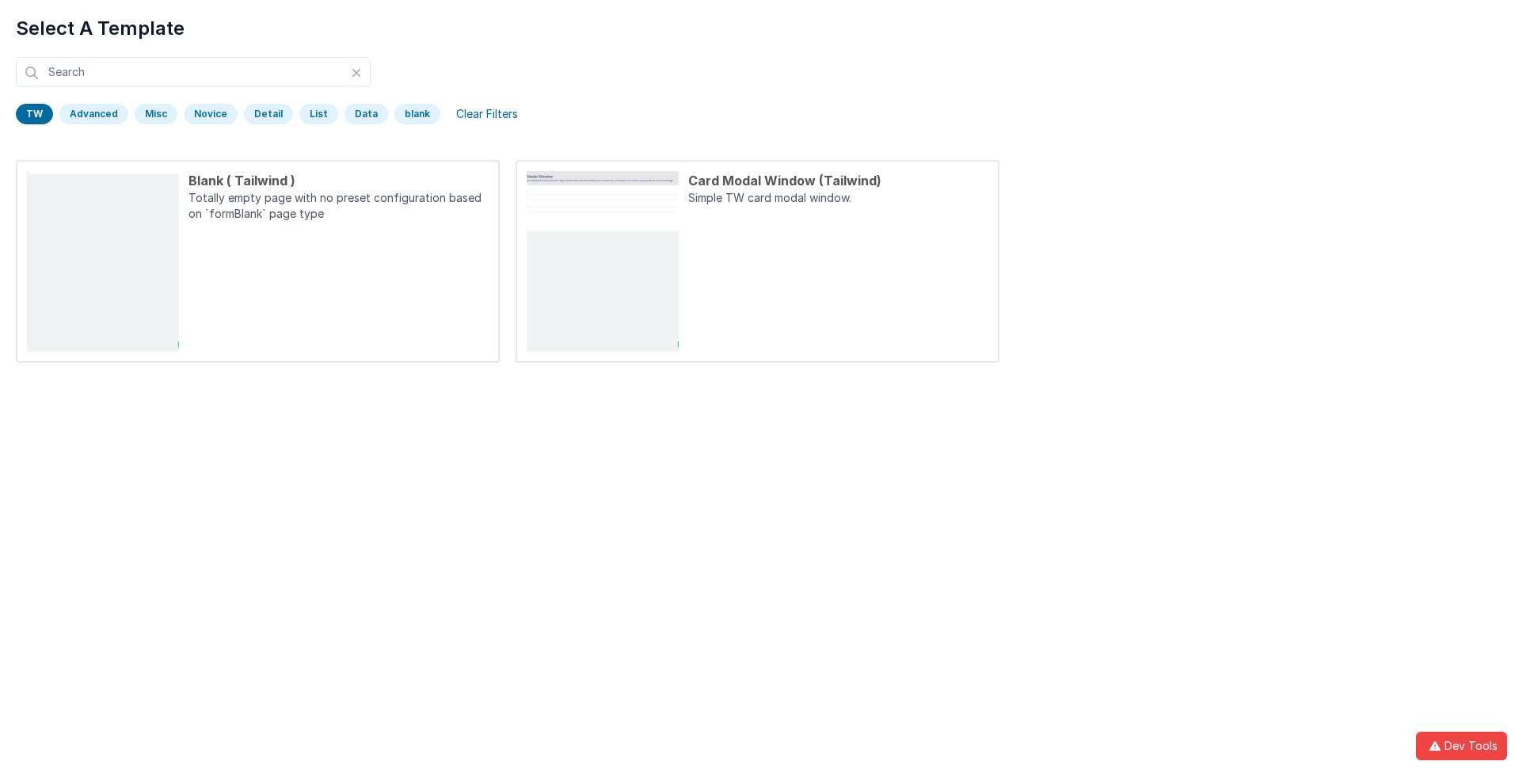
click at [34, 114] on div "TW" at bounding box center [34, 114] width 37 height 21
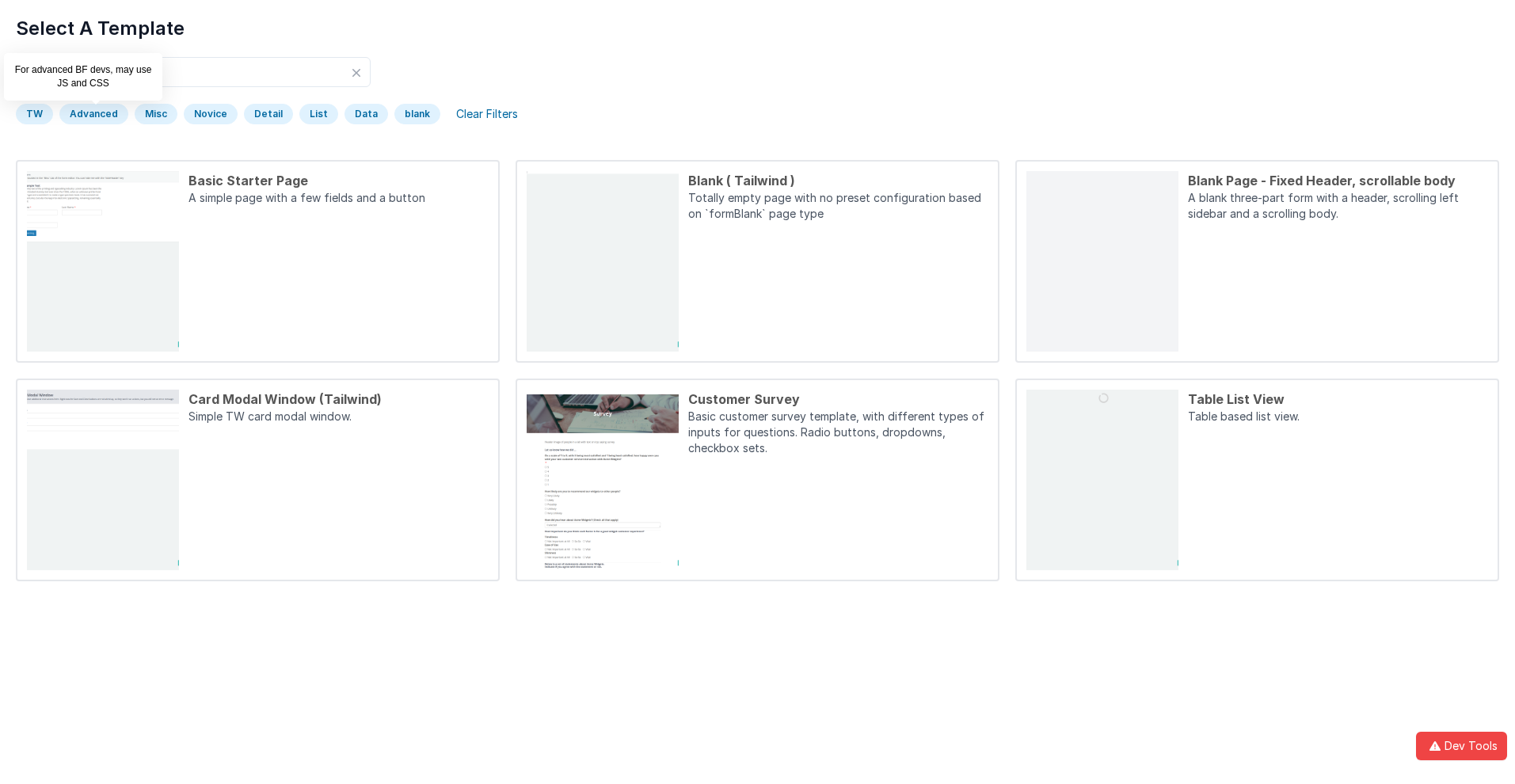
click at [92, 114] on div "Advanced" at bounding box center [94, 114] width 69 height 21
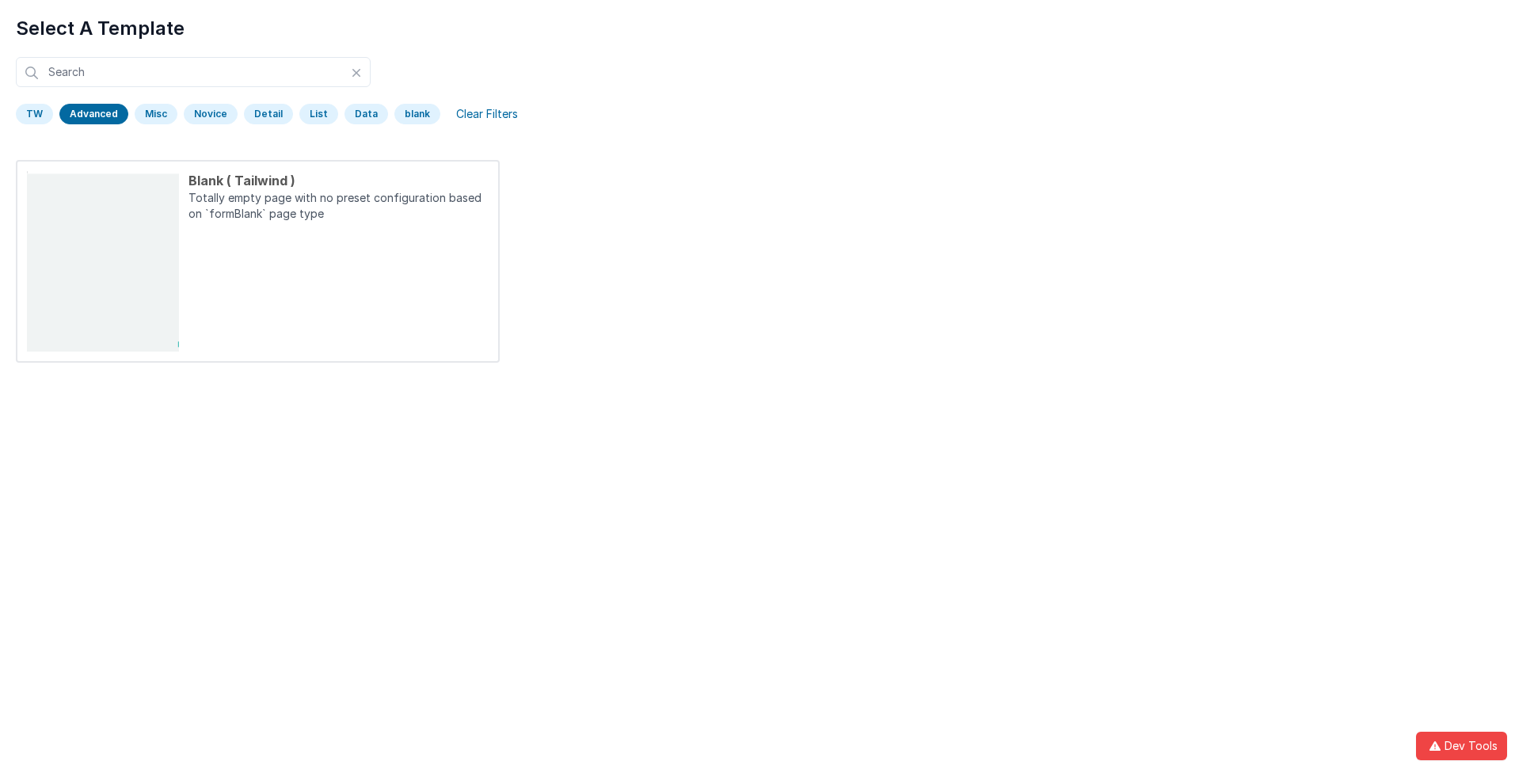
click at [92, 114] on div "Advanced" at bounding box center [94, 114] width 69 height 21
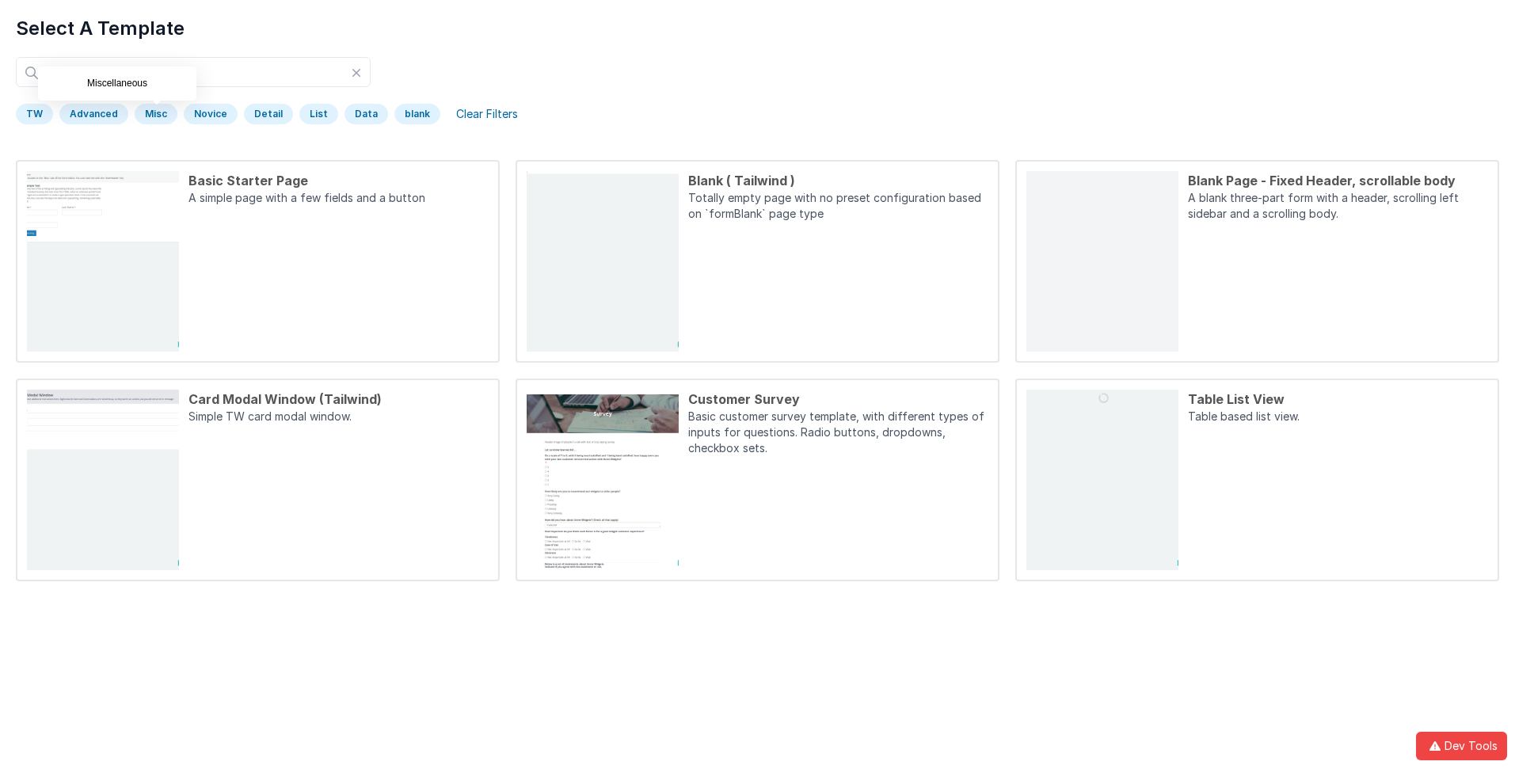
click at [153, 114] on div "Misc" at bounding box center [156, 114] width 42 height 21
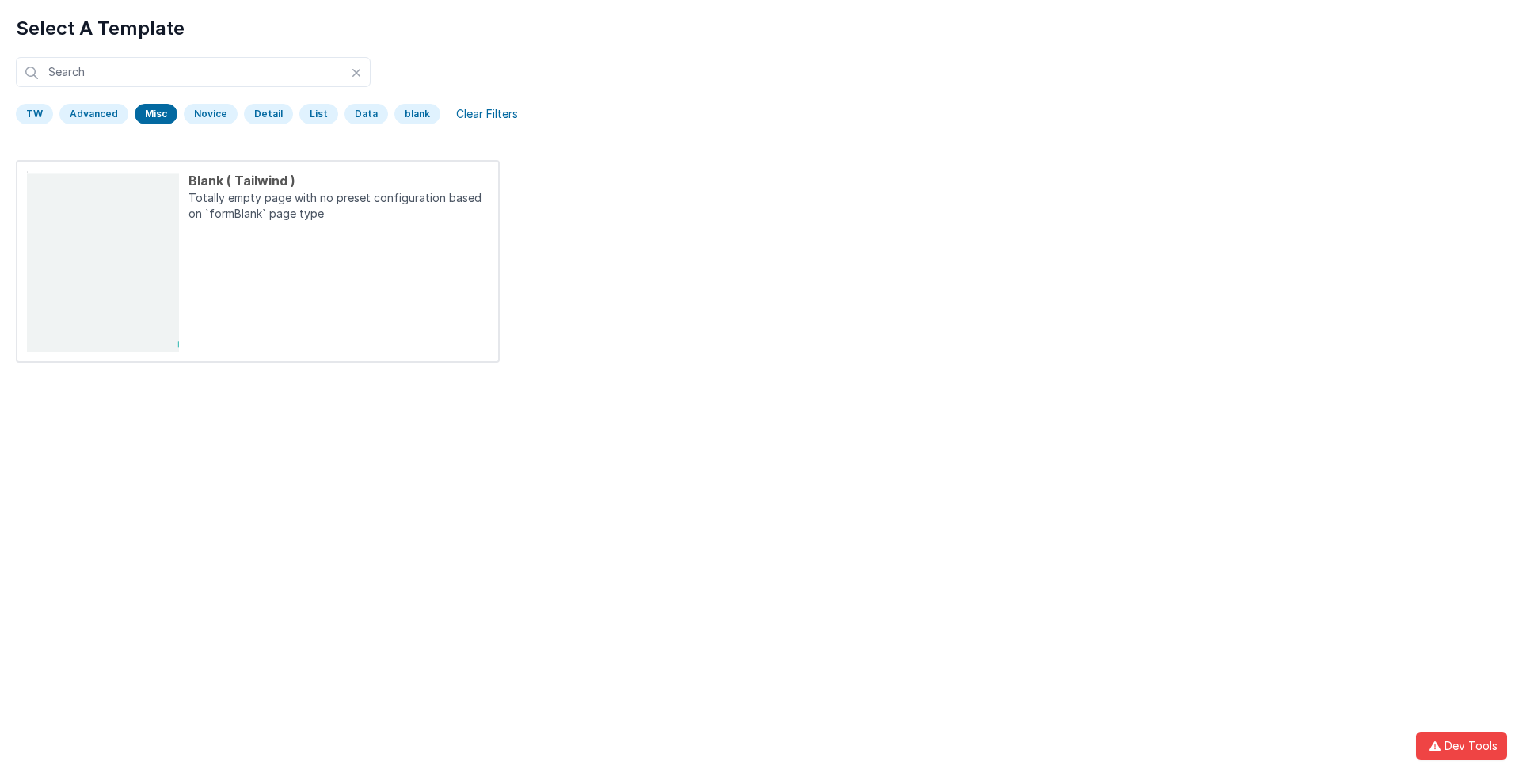
click at [153, 114] on div "Misc" at bounding box center [156, 114] width 42 height 21
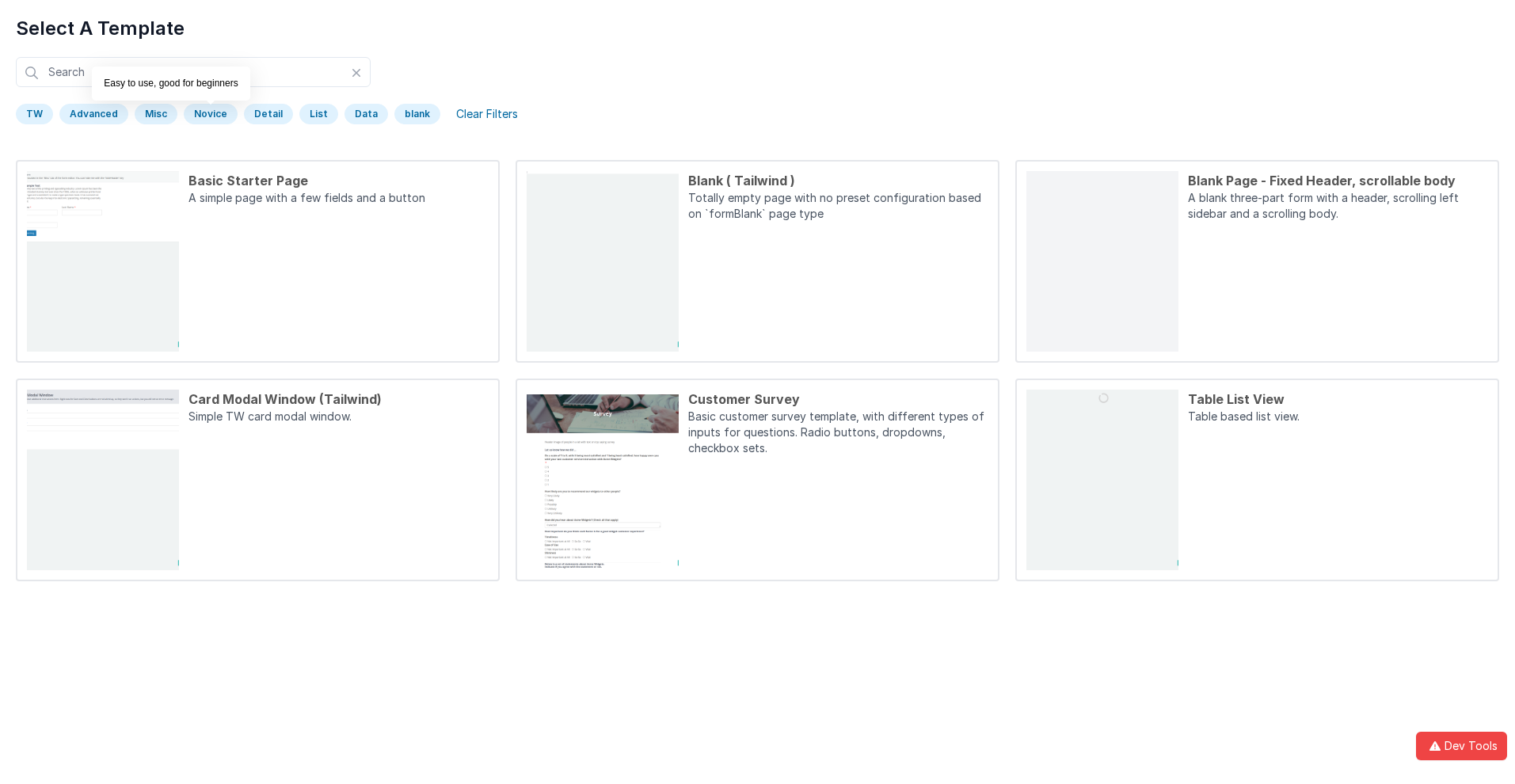
click at [208, 114] on div "Novice" at bounding box center [210, 114] width 54 height 21
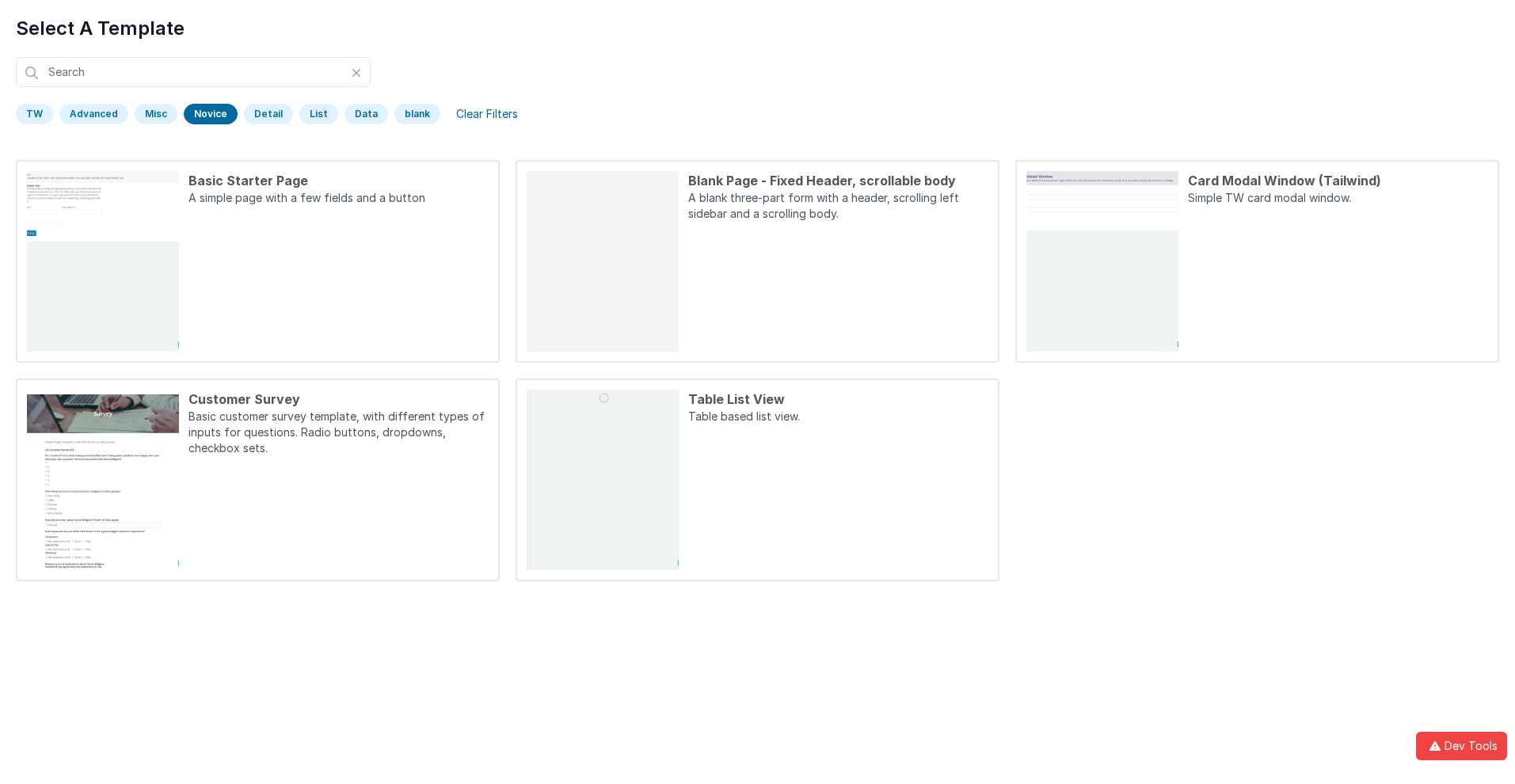
click at [208, 114] on div "Novice" at bounding box center [210, 114] width 54 height 21
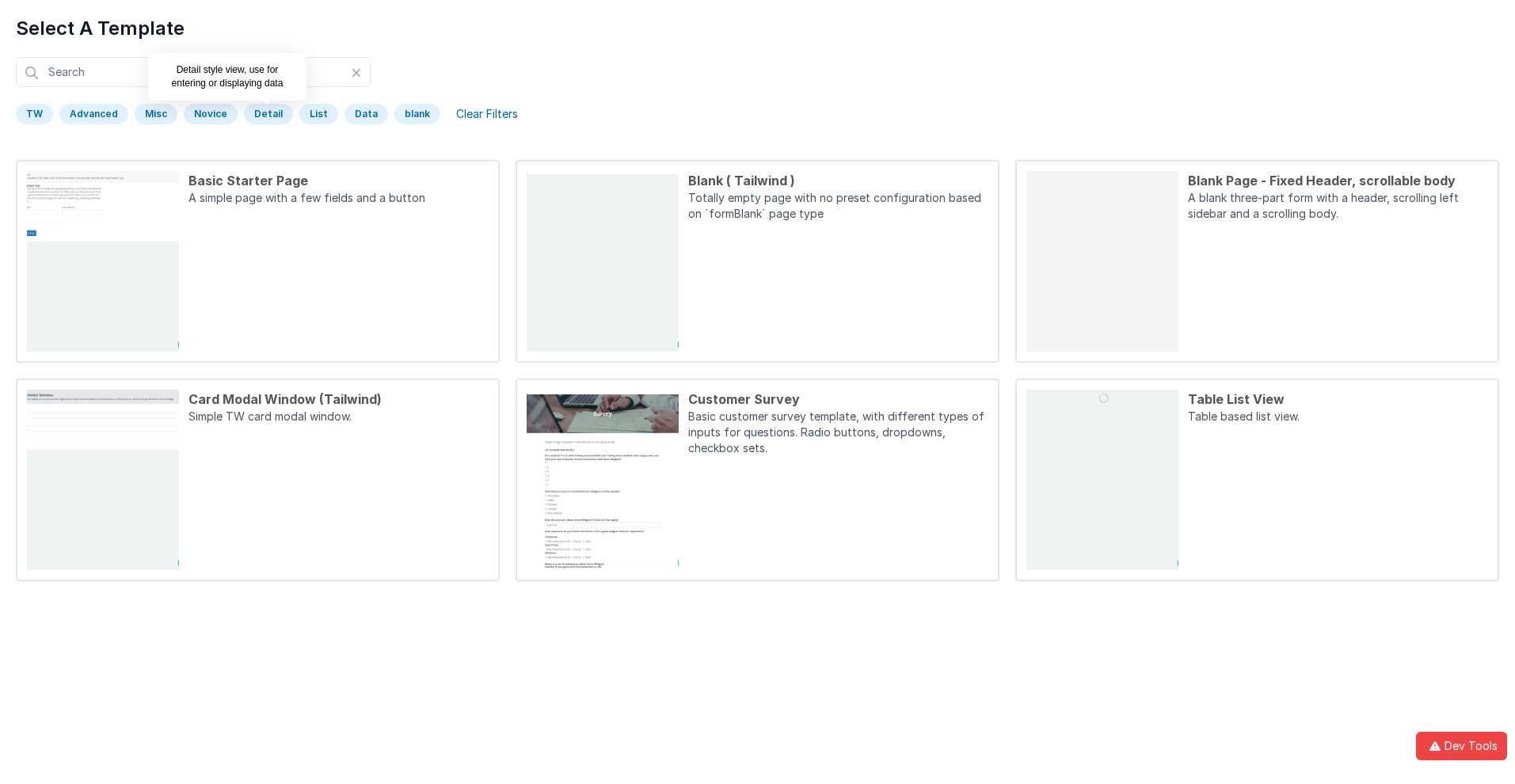
click at [263, 114] on div "Detail" at bounding box center [268, 114] width 49 height 21
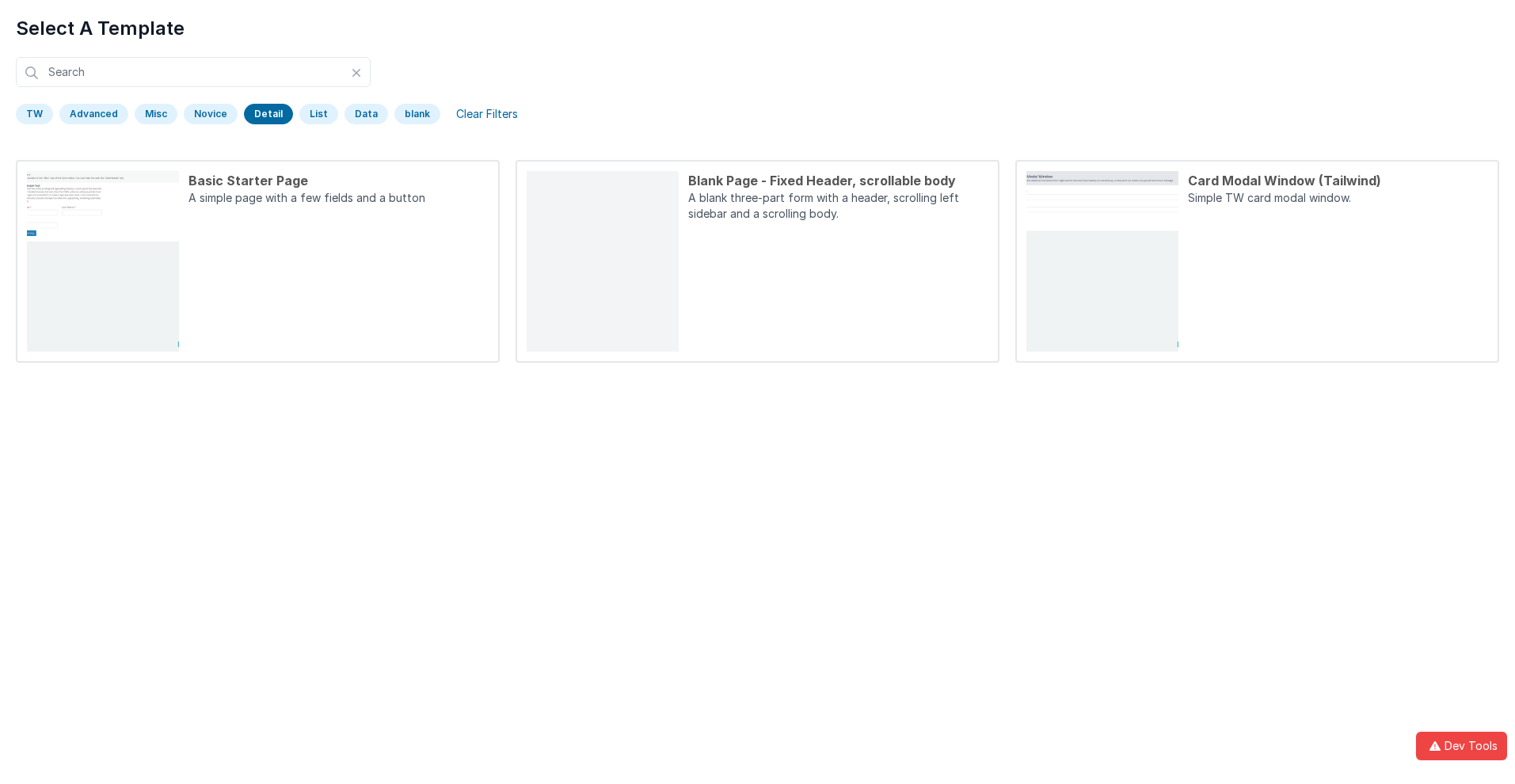
click at [263, 114] on div "Detail" at bounding box center [268, 114] width 49 height 21
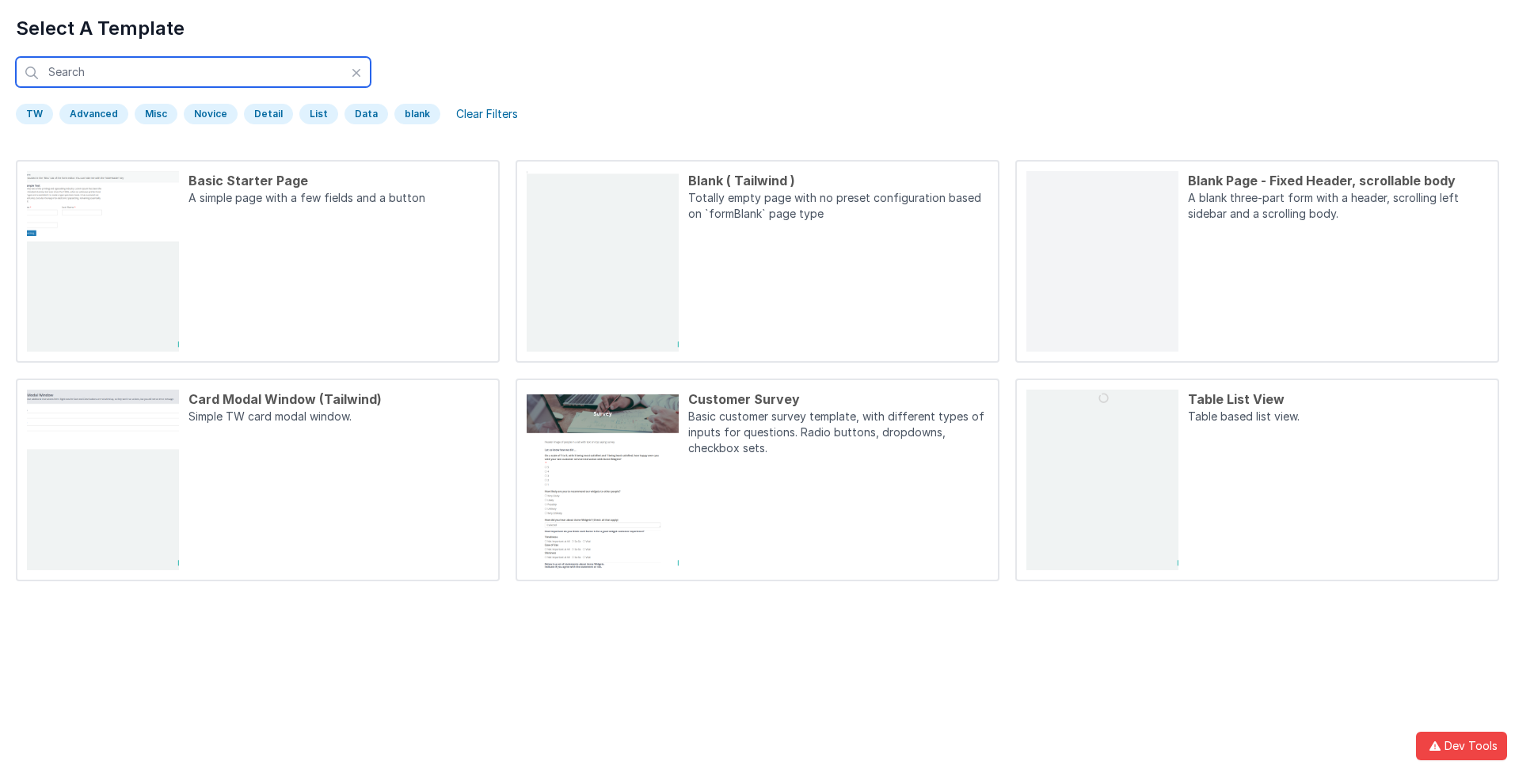
click at [193, 72] on input "text" at bounding box center [193, 72] width 355 height 30
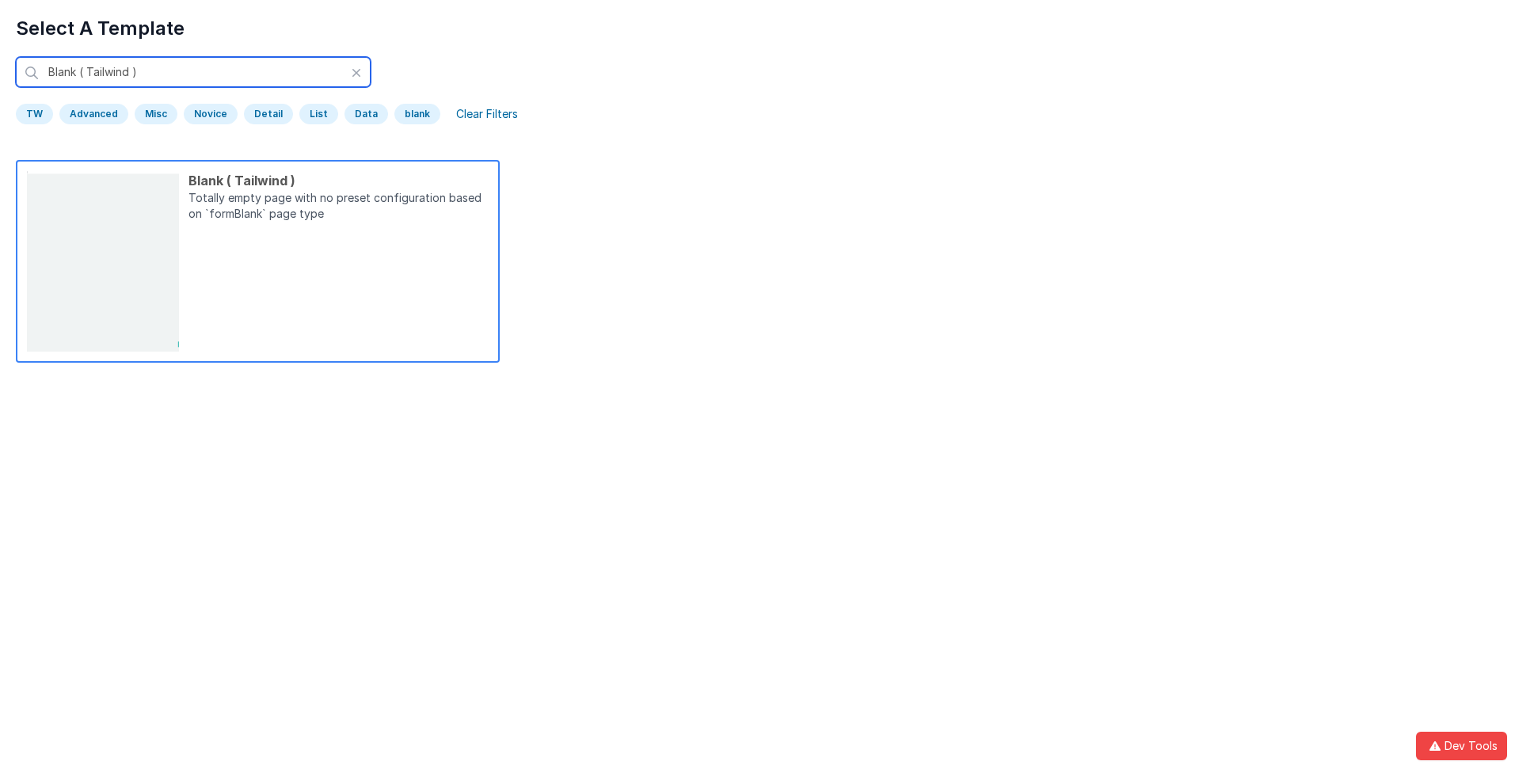
type input "Blank ( Tailwind )"
click at [338, 207] on p "Totally empty page with no preset configuration based on `formBlank` page type" at bounding box center [338, 207] width 300 height 35
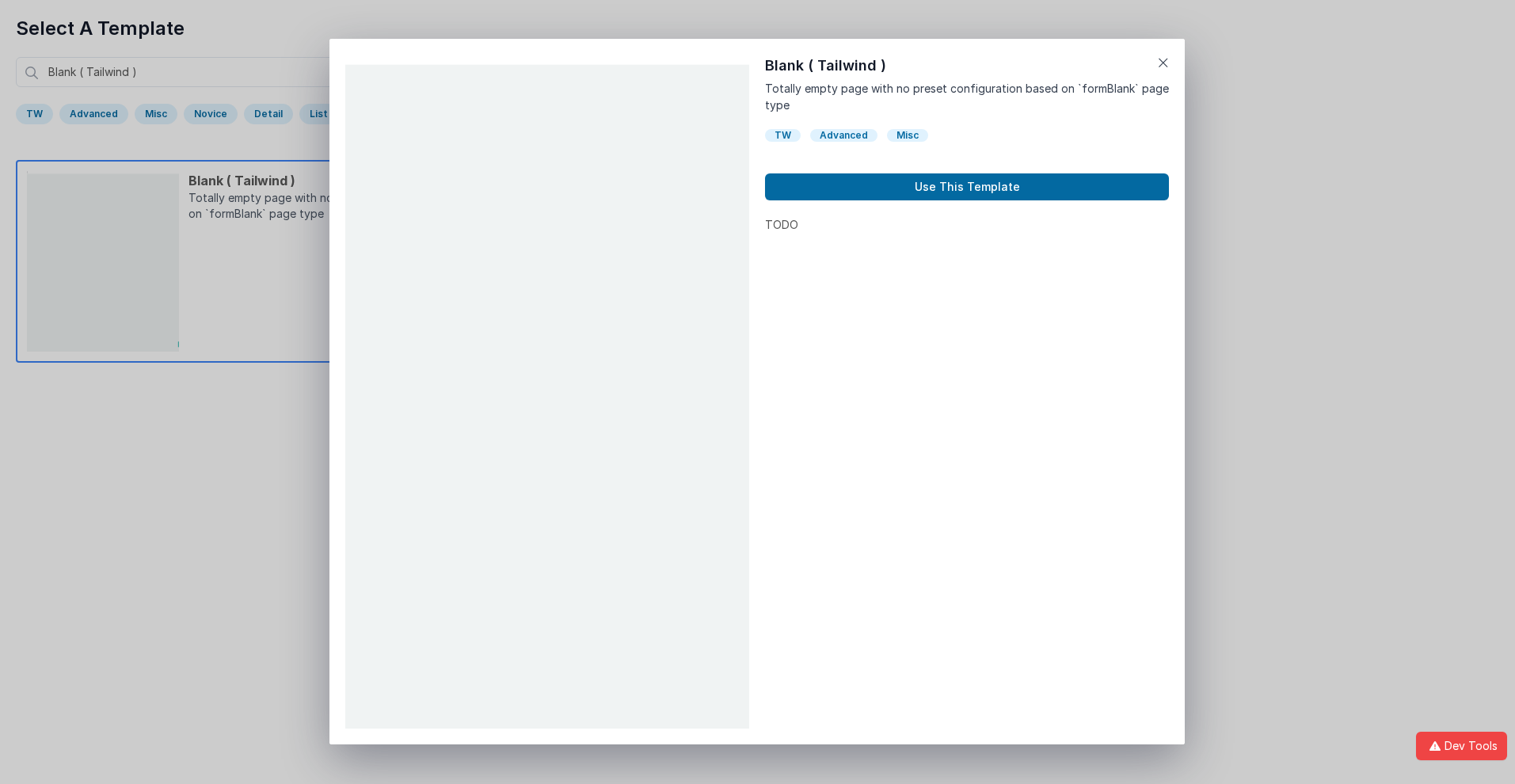
scroll to position [13, 0]
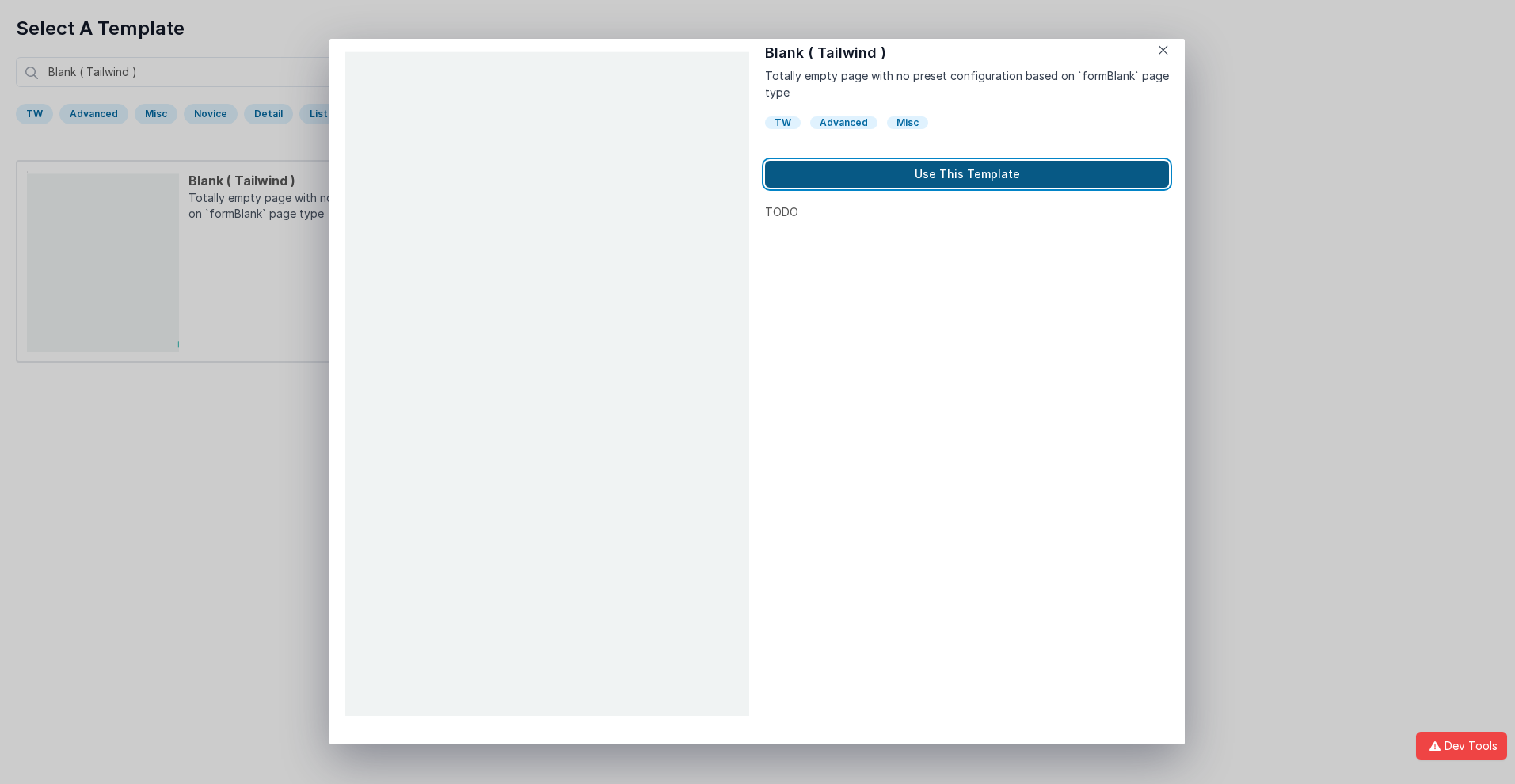
click at [967, 175] on button "Use This Template" at bounding box center [967, 174] width 404 height 27
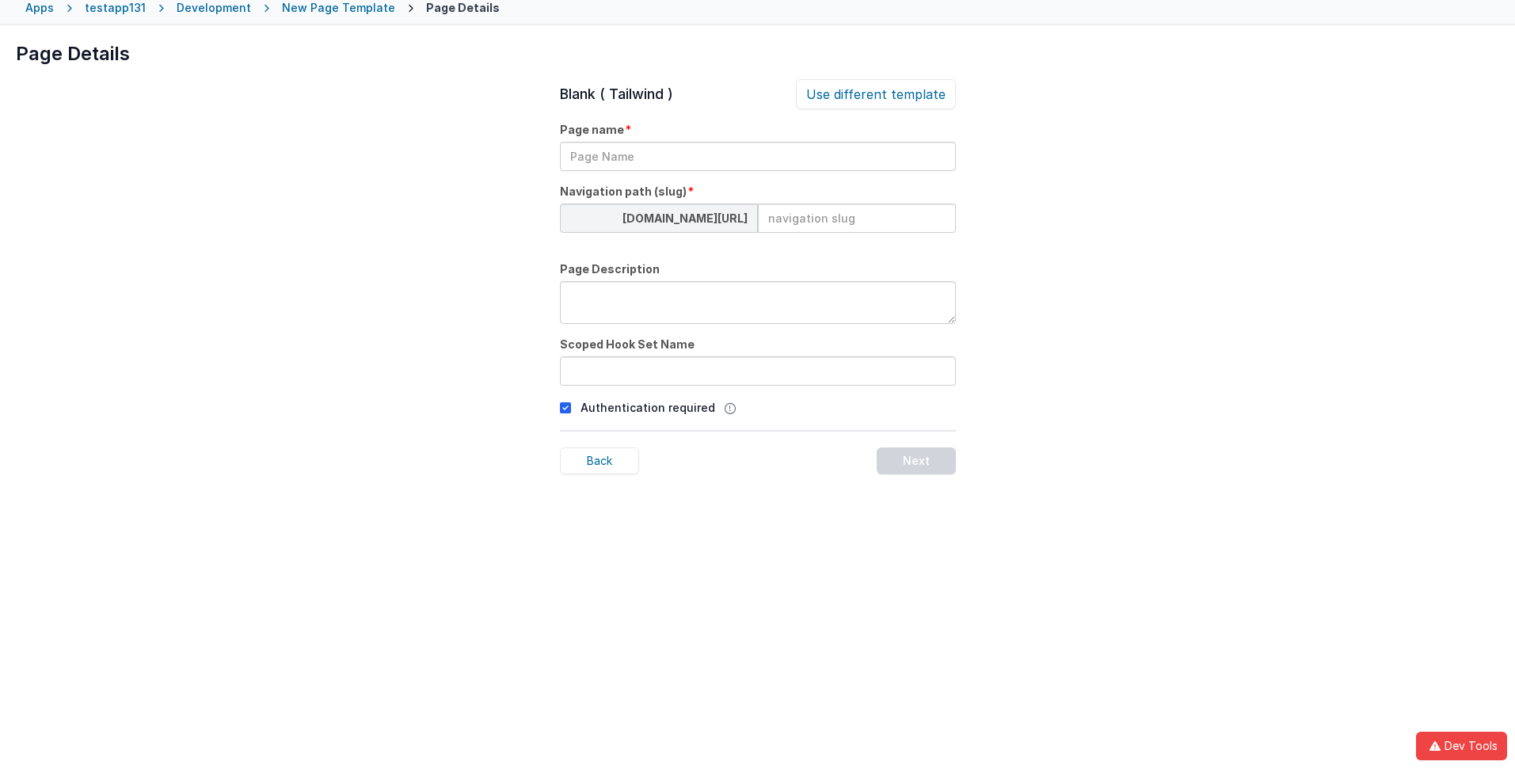
scroll to position [74, 0]
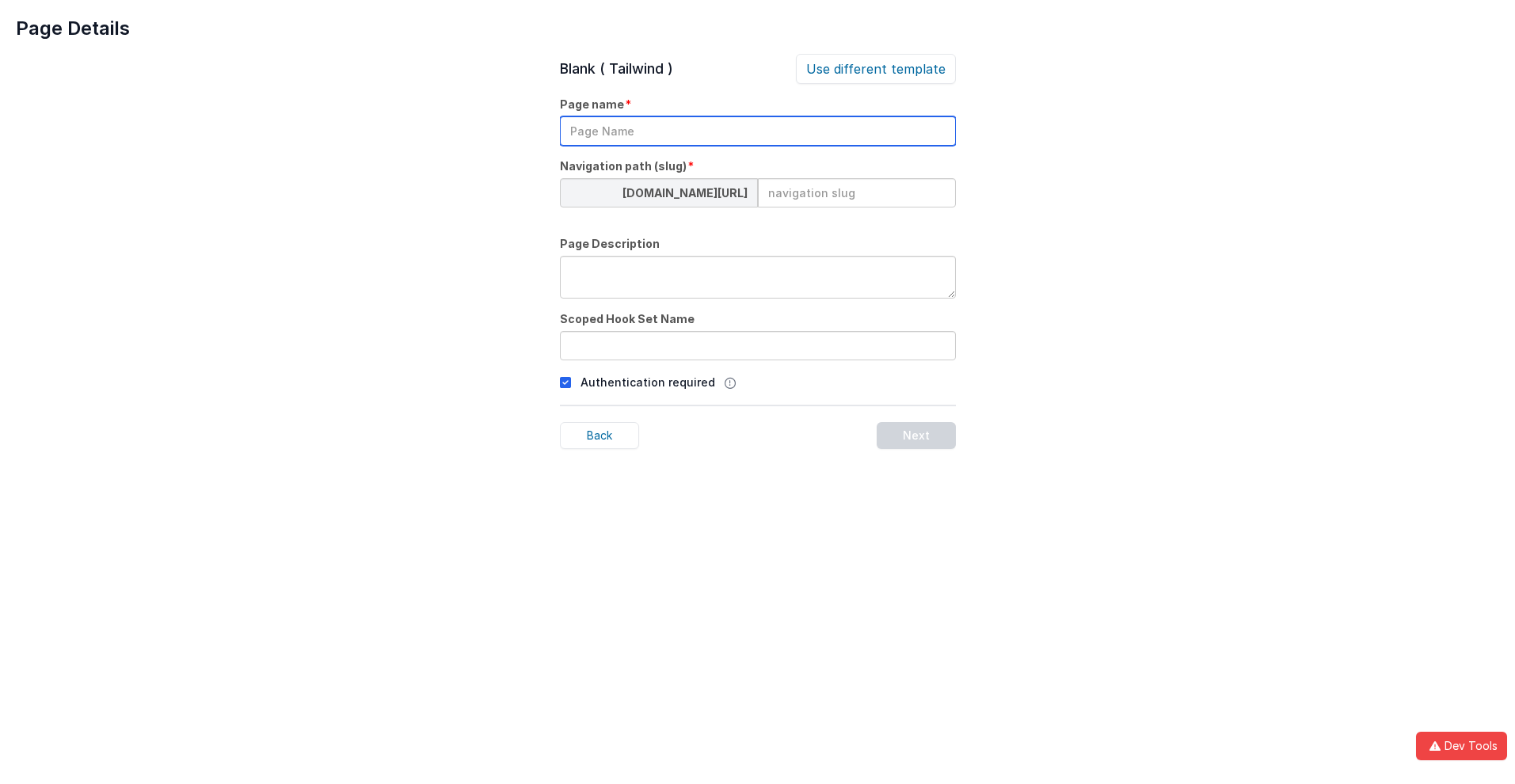
click at [758, 131] on input "text" at bounding box center [758, 131] width 396 height 29
type input "TestPage"
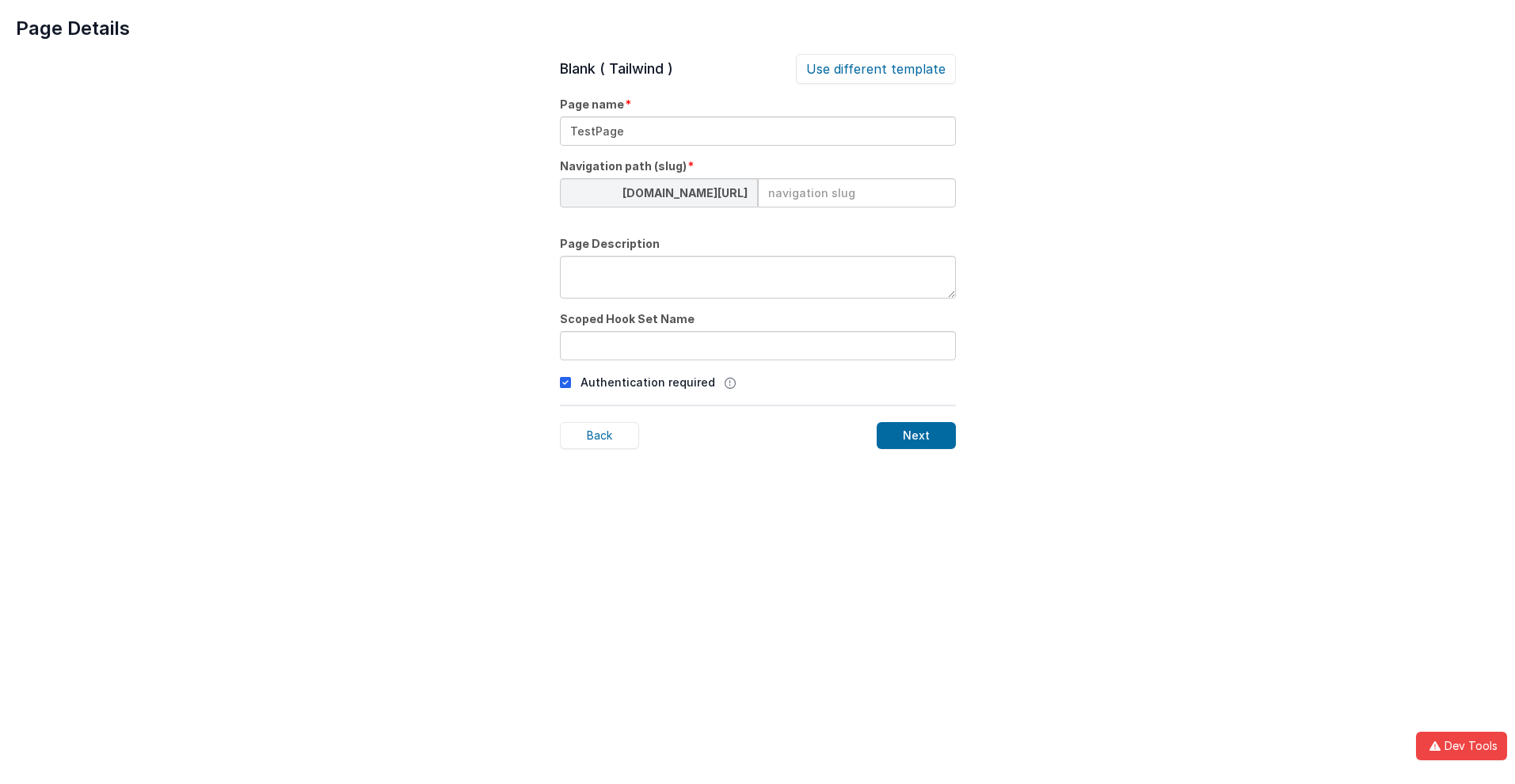
click at [856, 193] on input at bounding box center [857, 193] width 198 height 29
type input "testpage"
click at [758, 277] on textarea at bounding box center [758, 277] width 396 height 42
type textarea "Test Description"
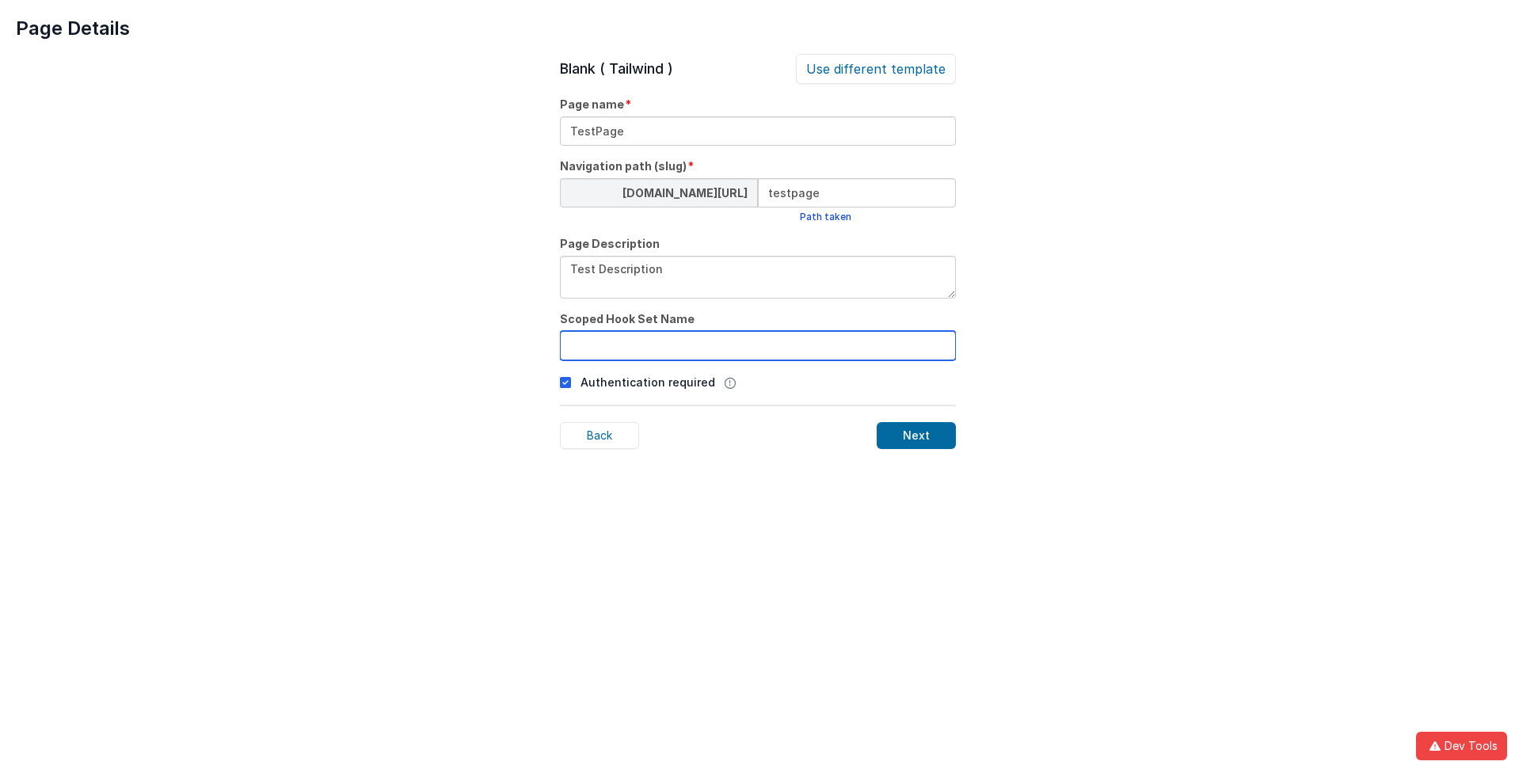
click at [758, 345] on input "text" at bounding box center [758, 346] width 396 height 29
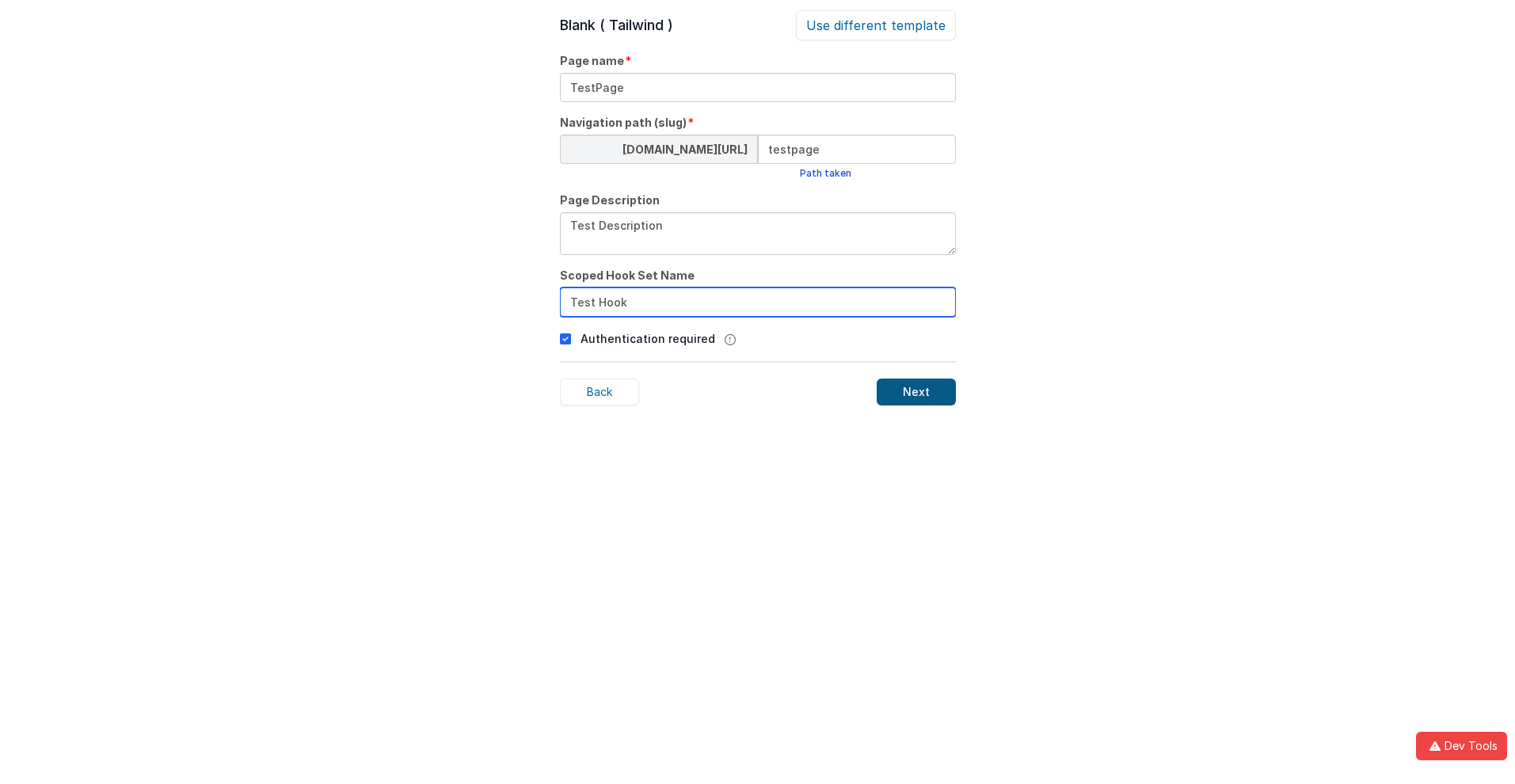
type input "Test Hook"
click at [916, 392] on div "Next" at bounding box center [917, 392] width 80 height 27
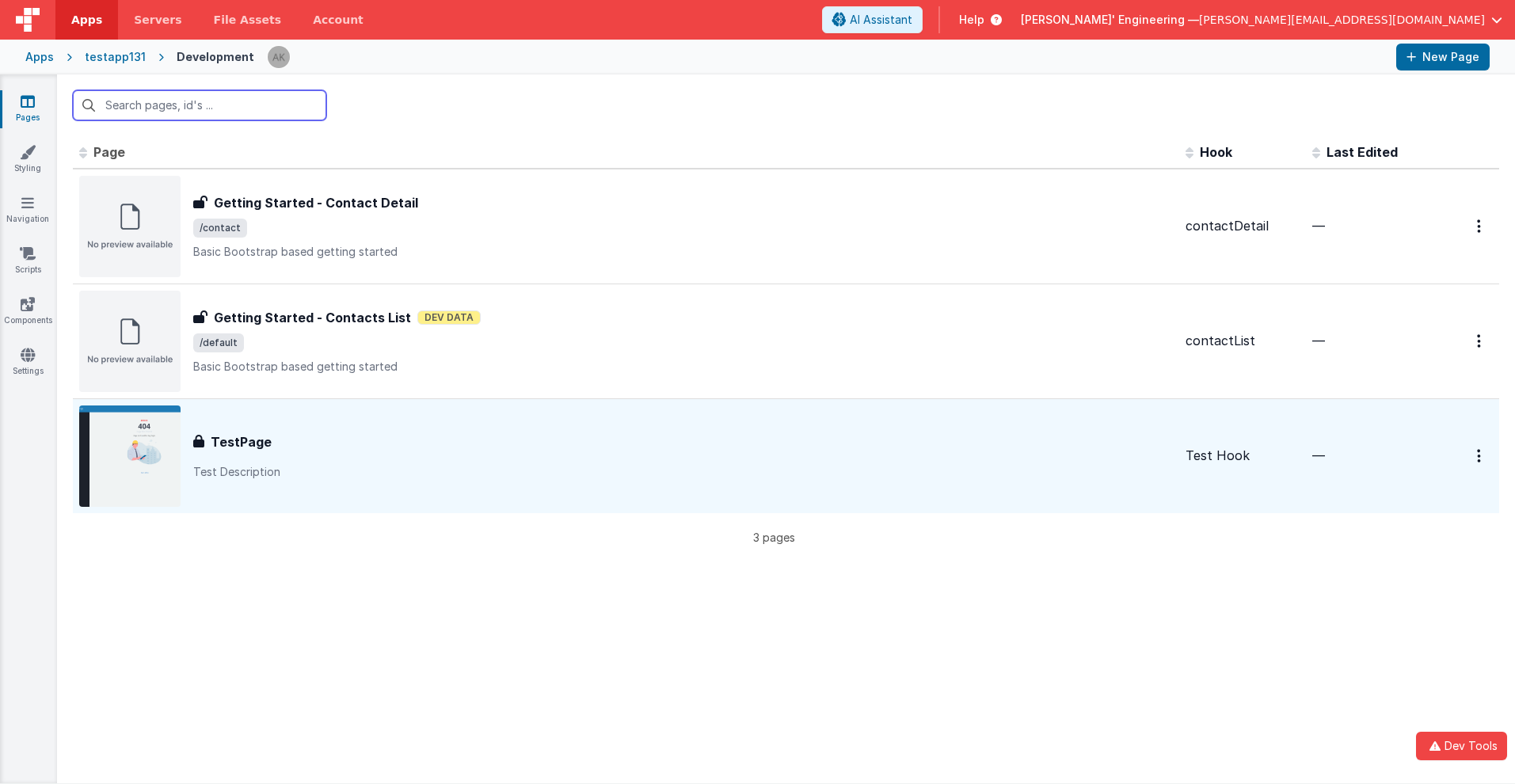
click at [200, 105] on input "text" at bounding box center [199, 105] width 253 height 30
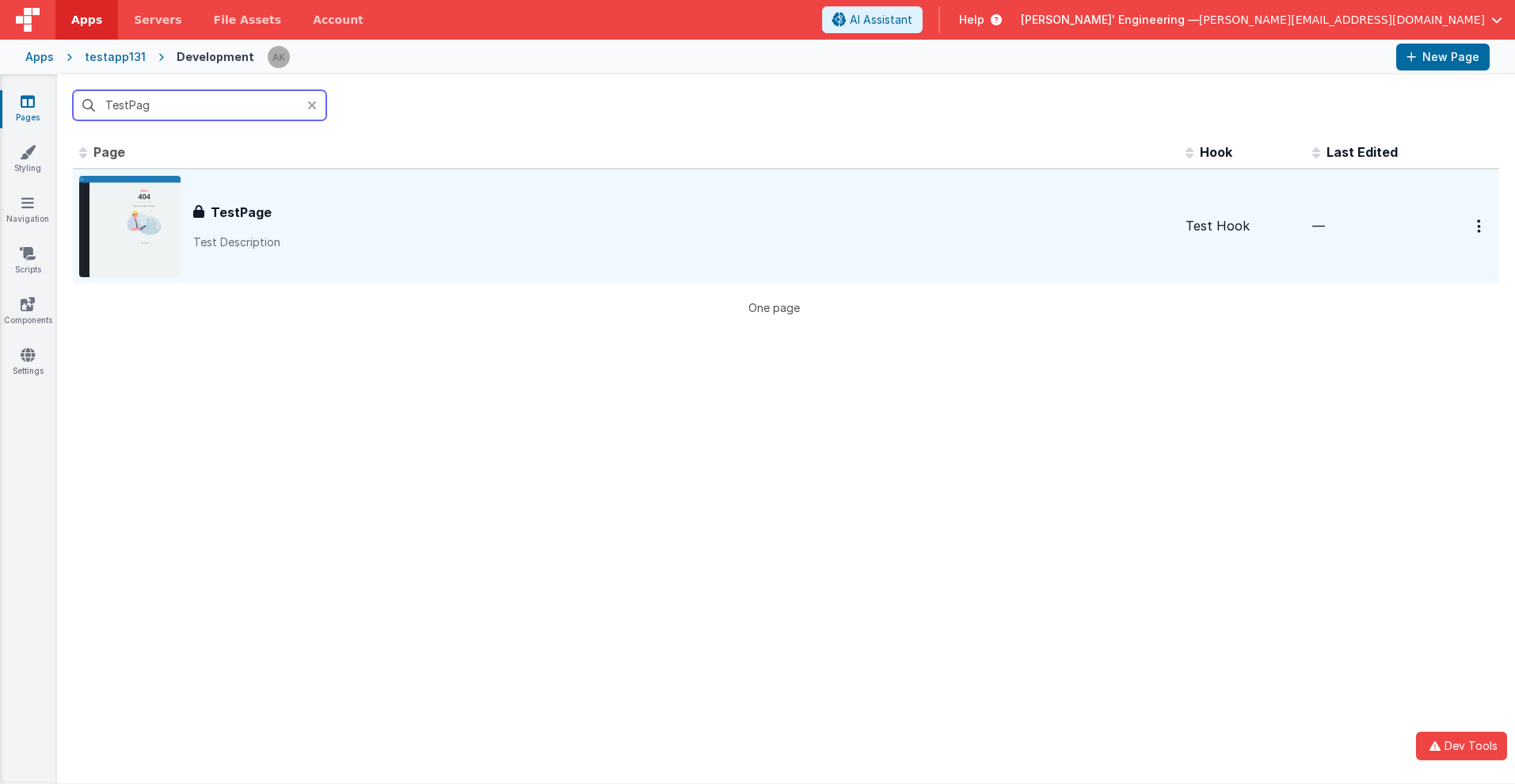
type input "TestPage"
